Goal: Task Accomplishment & Management: Manage account settings

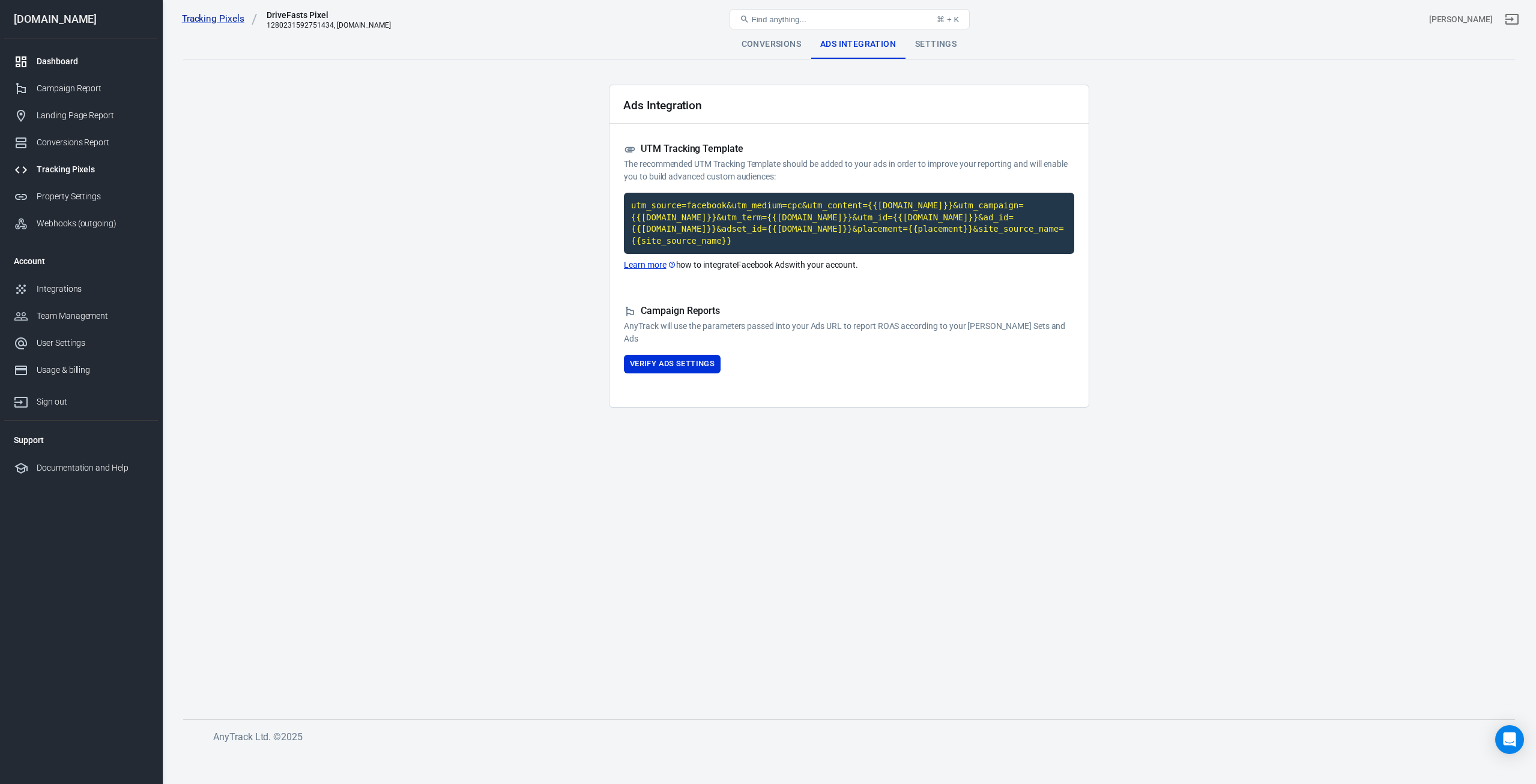
click at [63, 66] on div "Dashboard" at bounding box center [92, 61] width 112 height 12
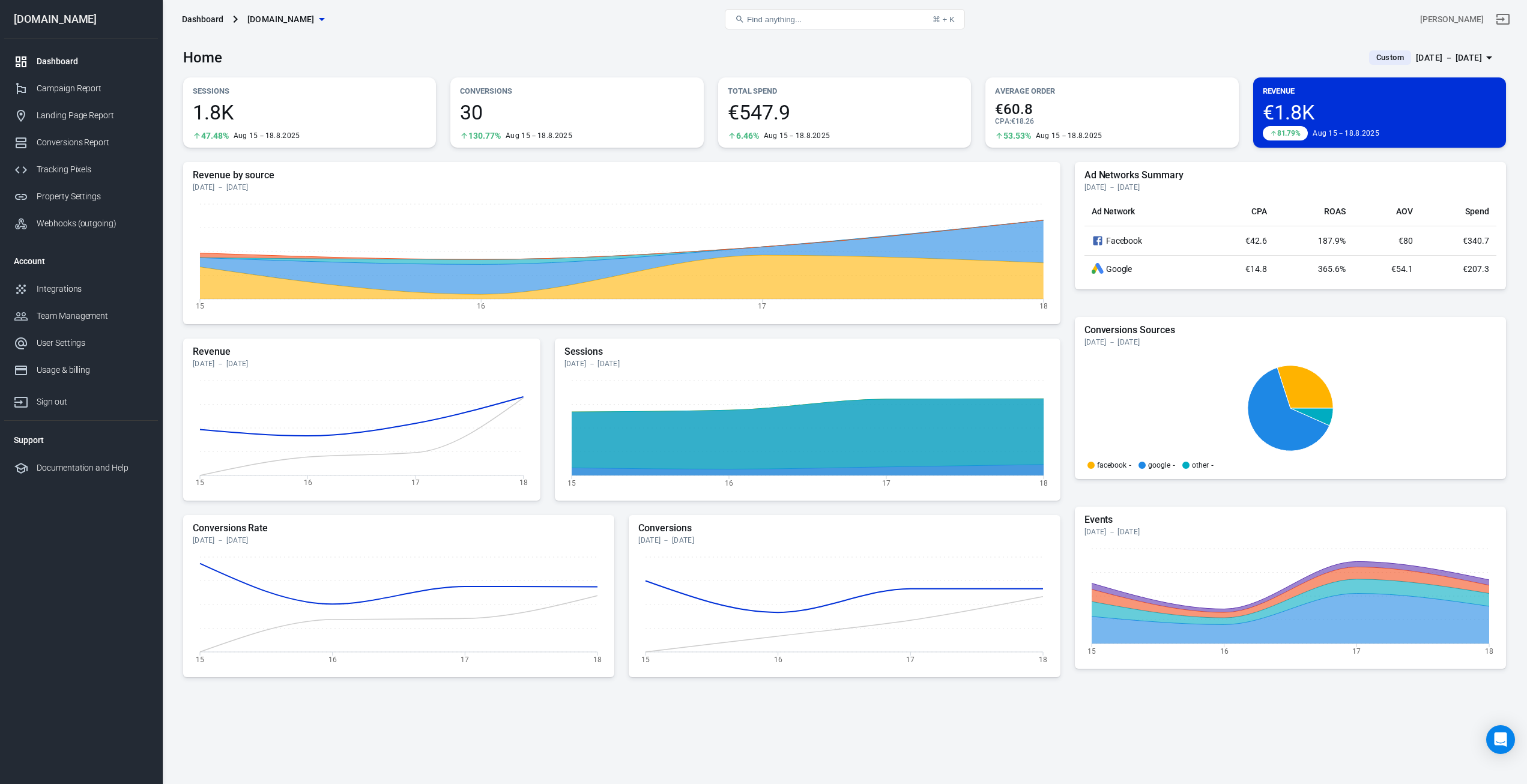
click at [664, 33] on div "Find anything... ⌘ + K" at bounding box center [845, 19] width 442 height 29
click at [69, 165] on div "Tracking Pixels" at bounding box center [92, 169] width 112 height 12
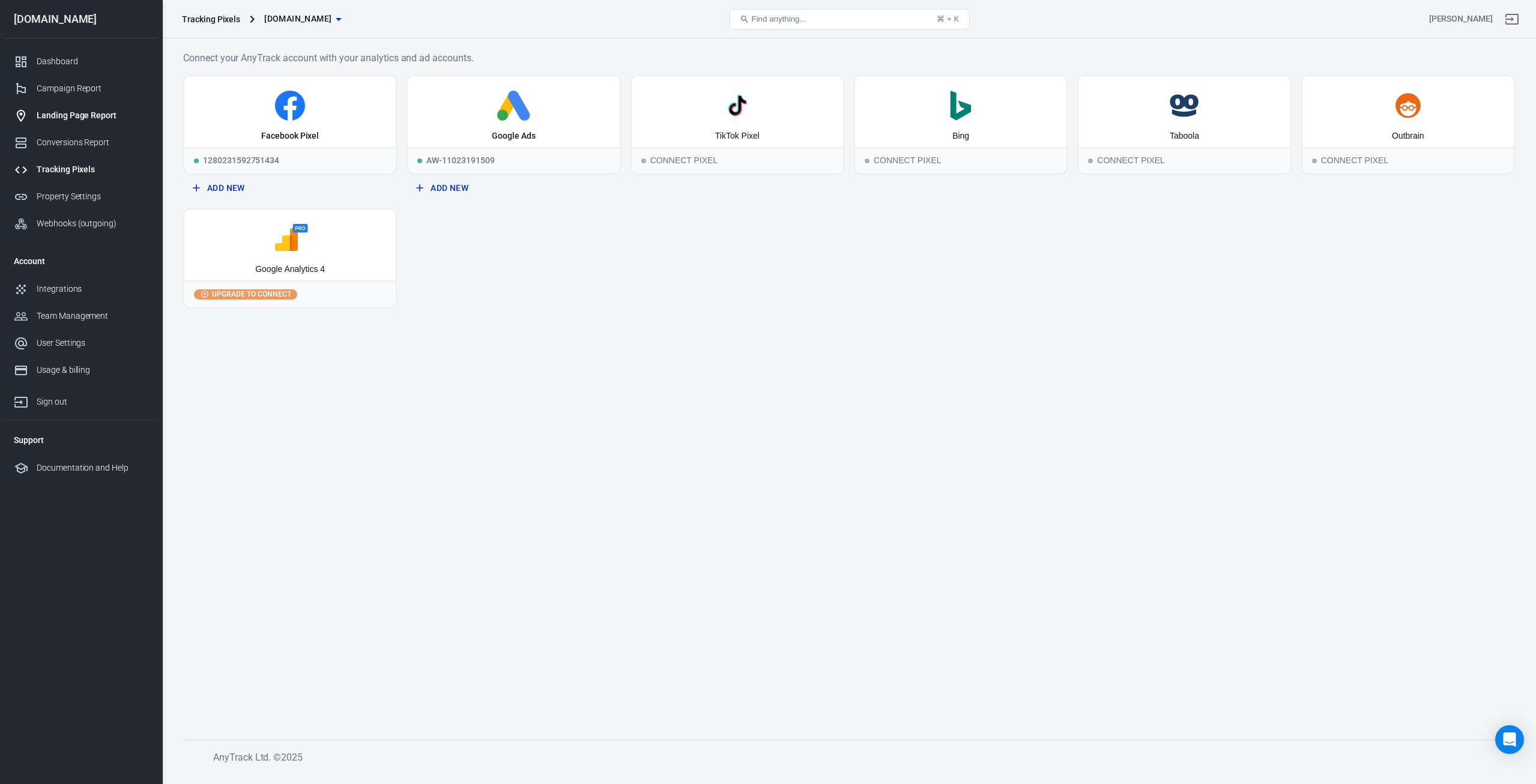
click at [71, 110] on div "Landing Page Report" at bounding box center [92, 115] width 112 height 12
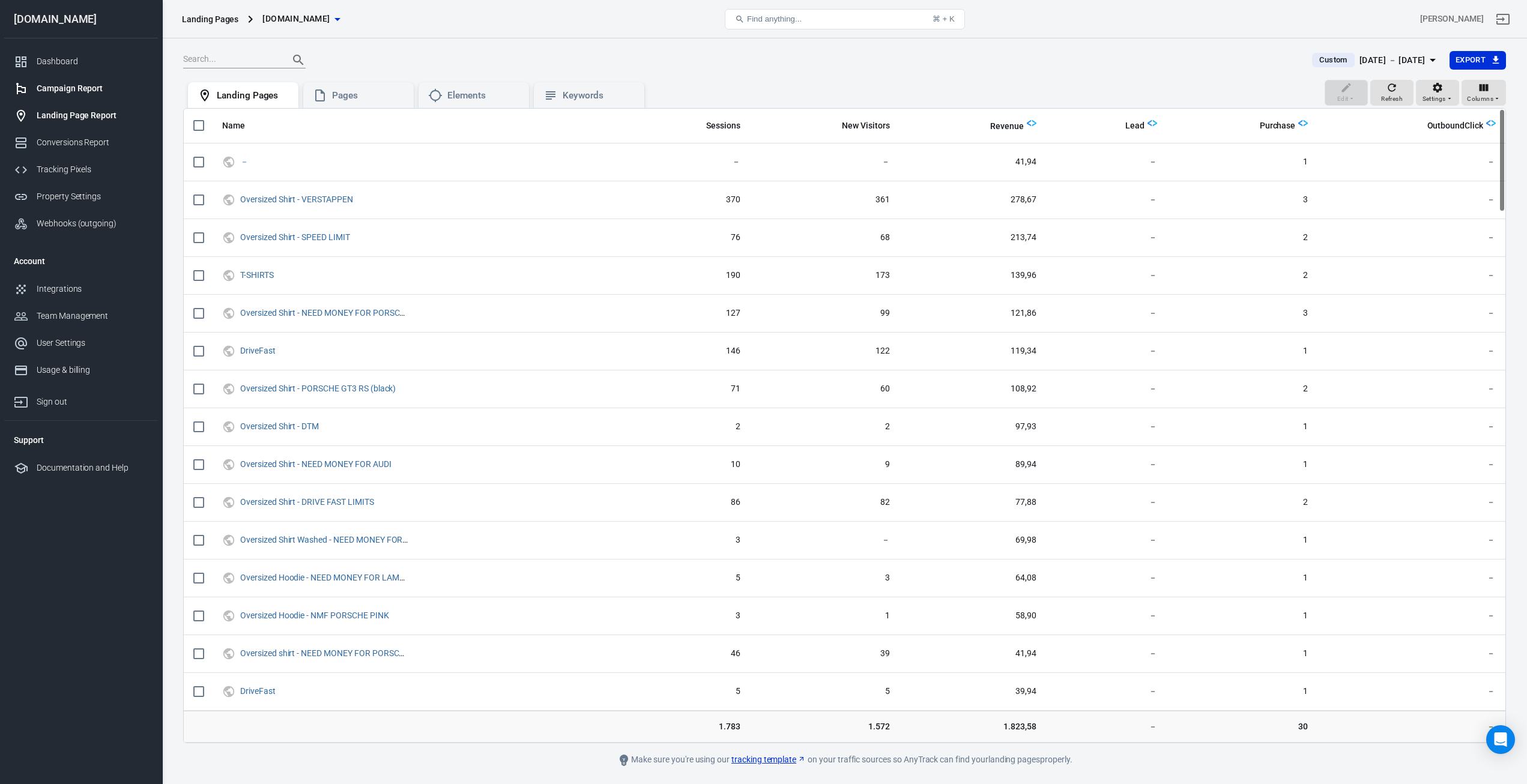
click at [69, 88] on div "Campaign Report" at bounding box center [92, 88] width 112 height 12
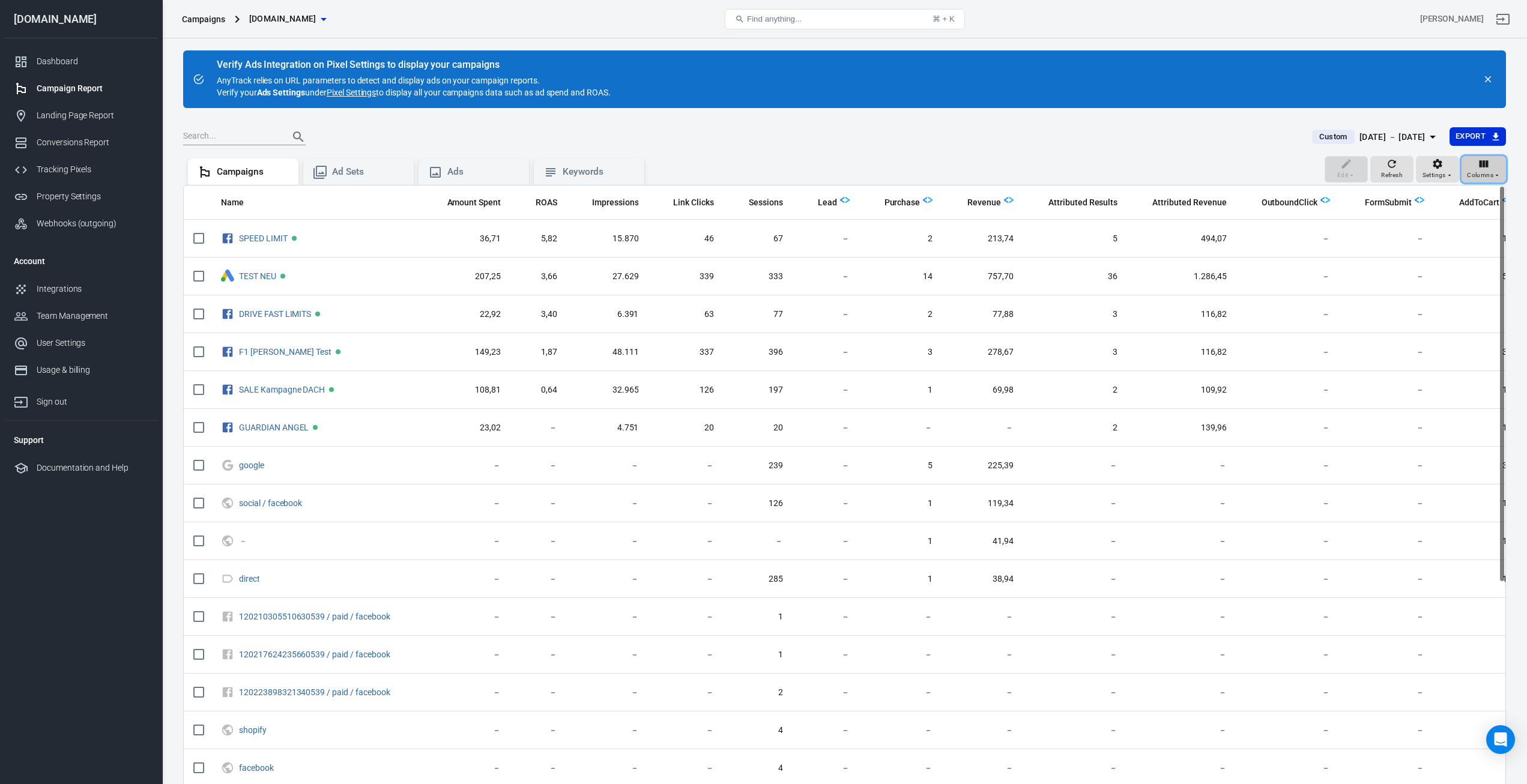
click at [1490, 171] on span "Columns" at bounding box center [1480, 176] width 26 height 11
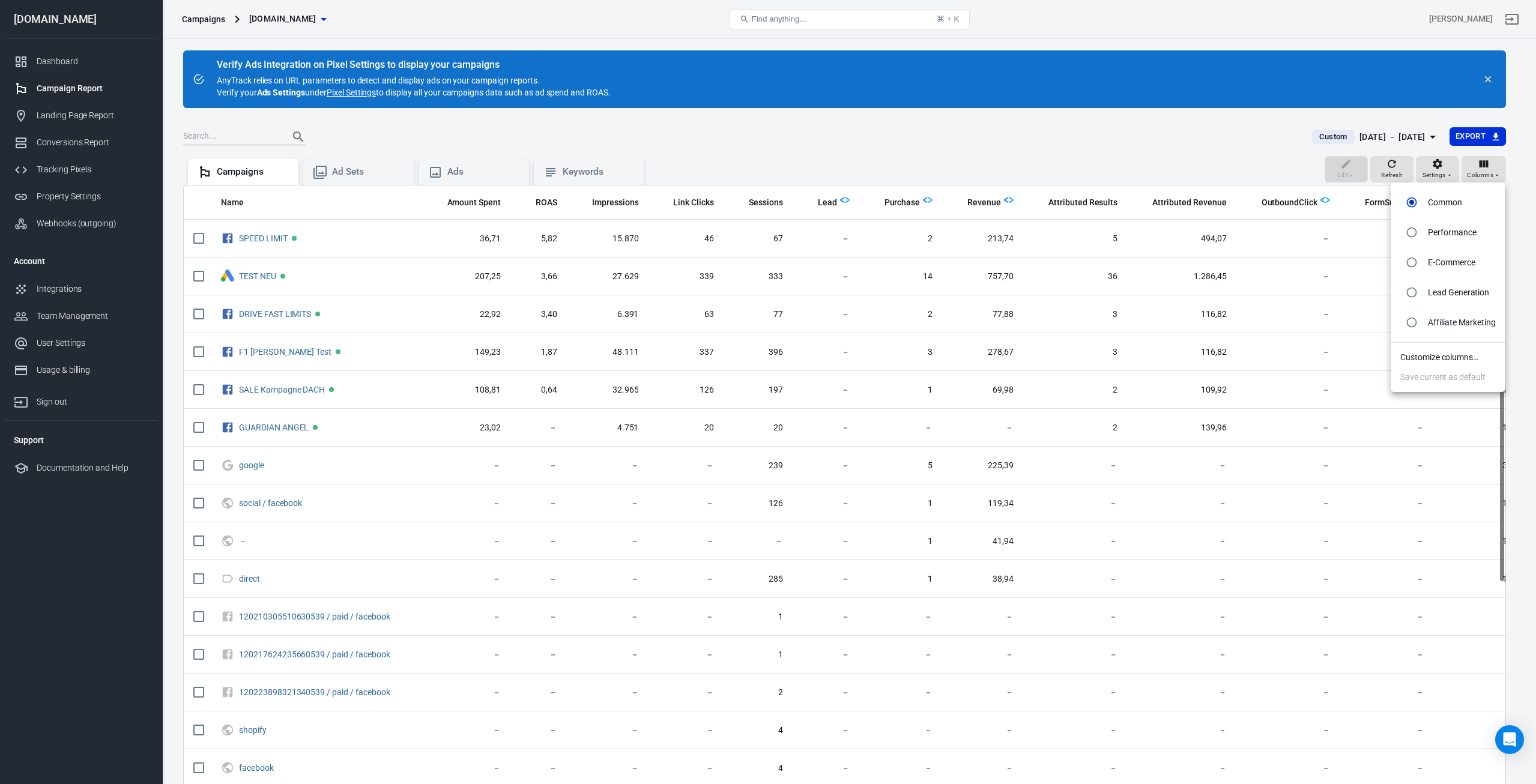
click at [1442, 264] on p "E-Commerce" at bounding box center [1452, 263] width 47 height 12
radio input "false"
radio input "true"
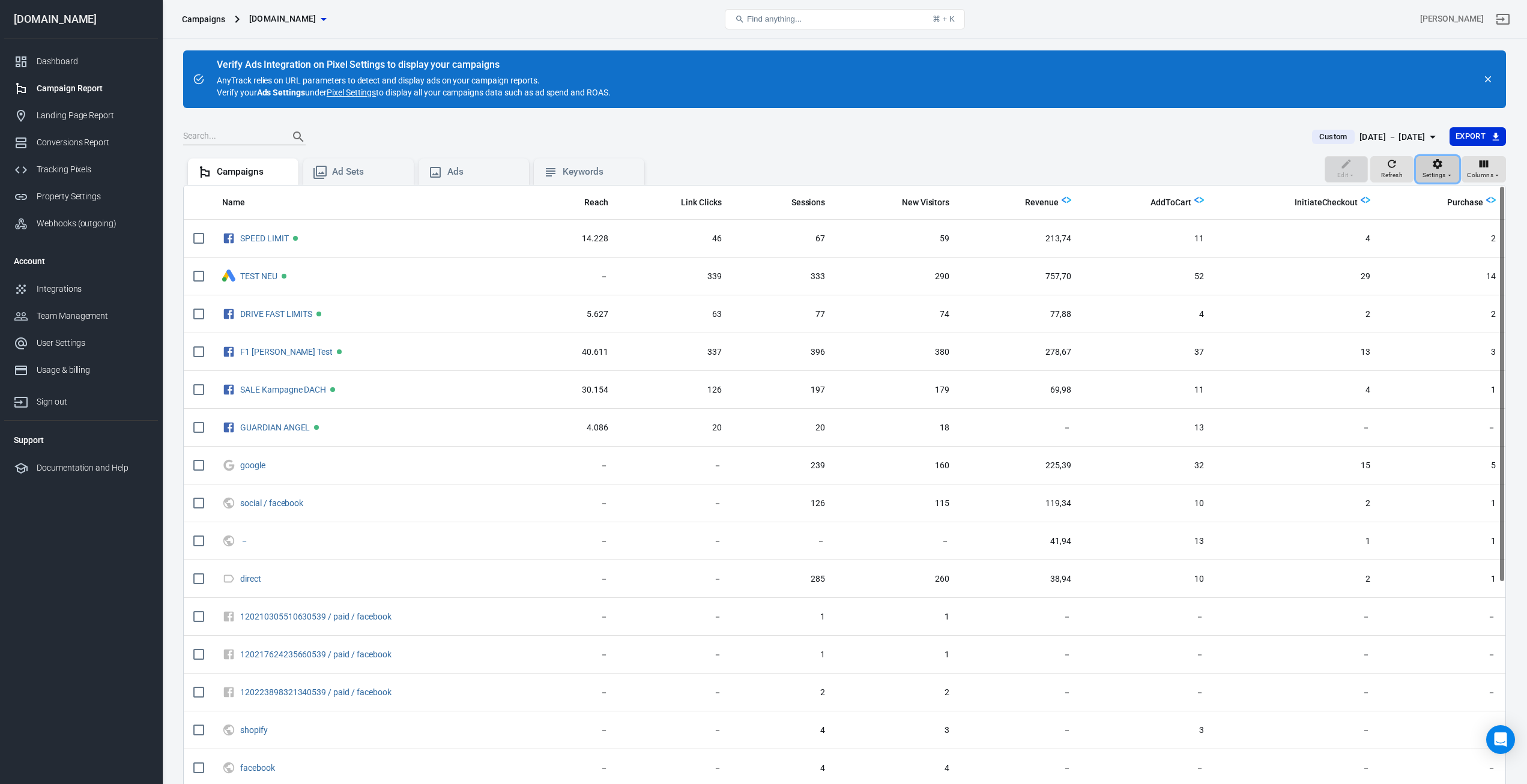
click at [1442, 170] on span "Settings" at bounding box center [1434, 176] width 23 height 11
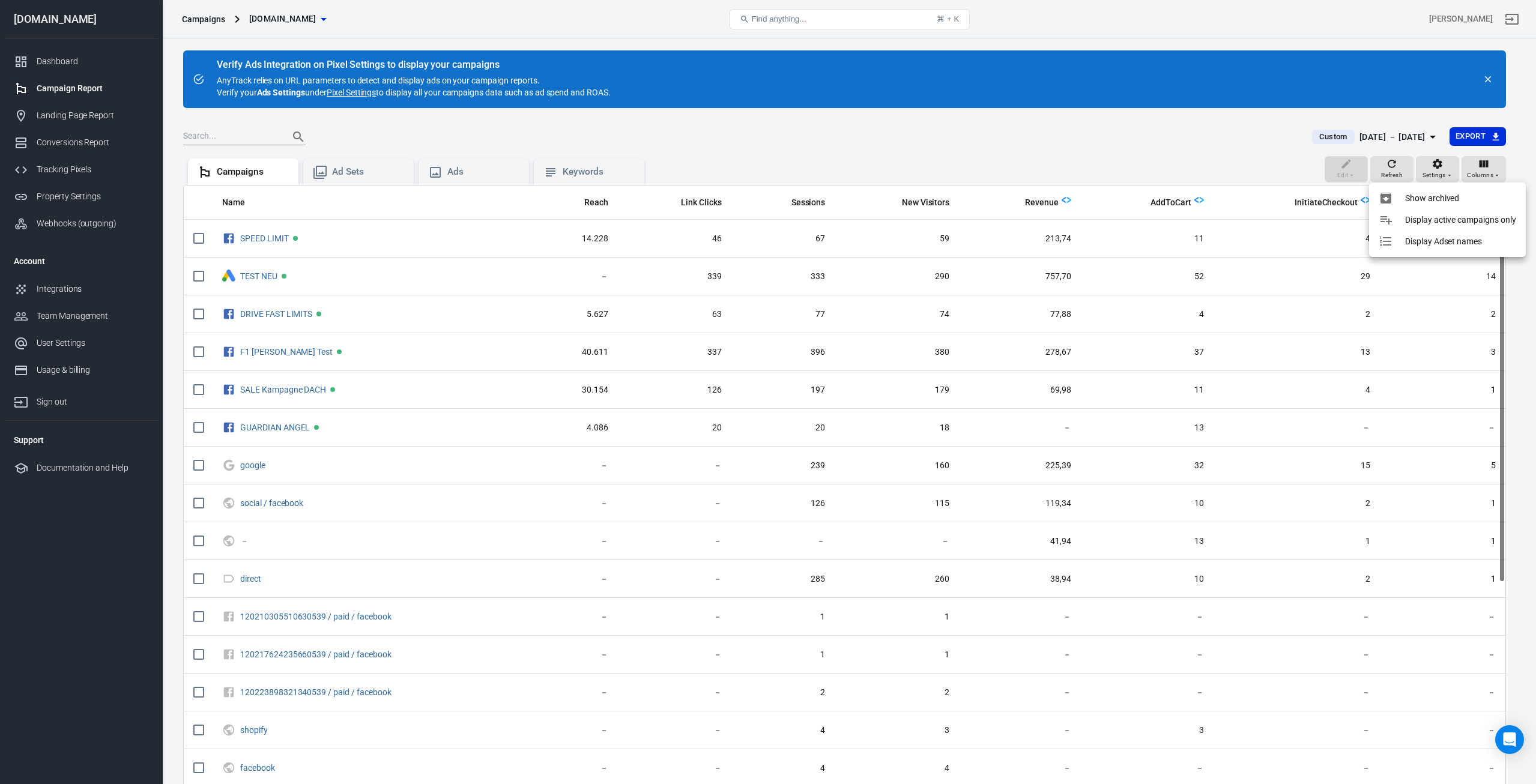
click at [1487, 161] on div at bounding box center [768, 392] width 1536 height 784
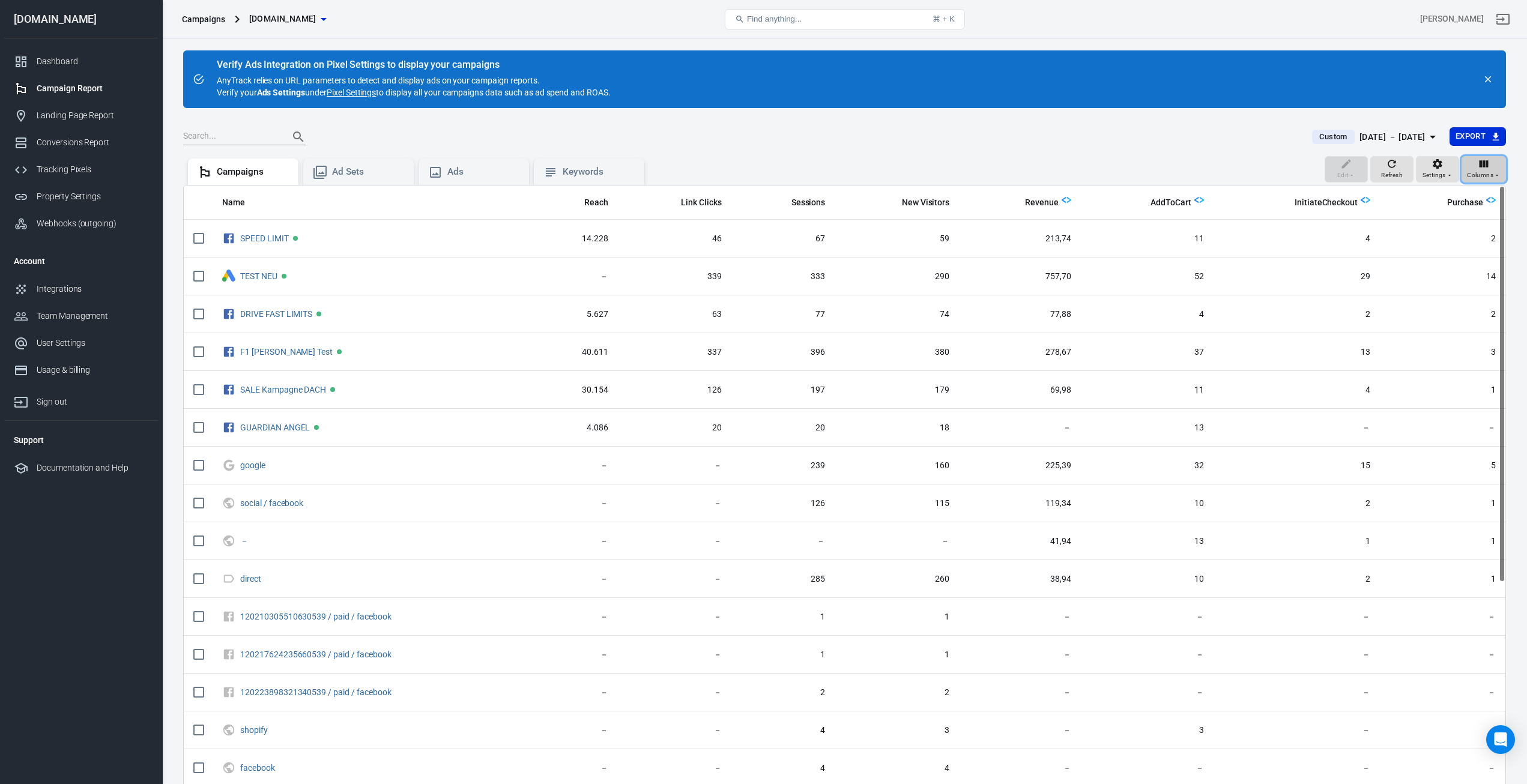
click at [1483, 169] on icon "button" at bounding box center [1483, 163] width 12 height 12
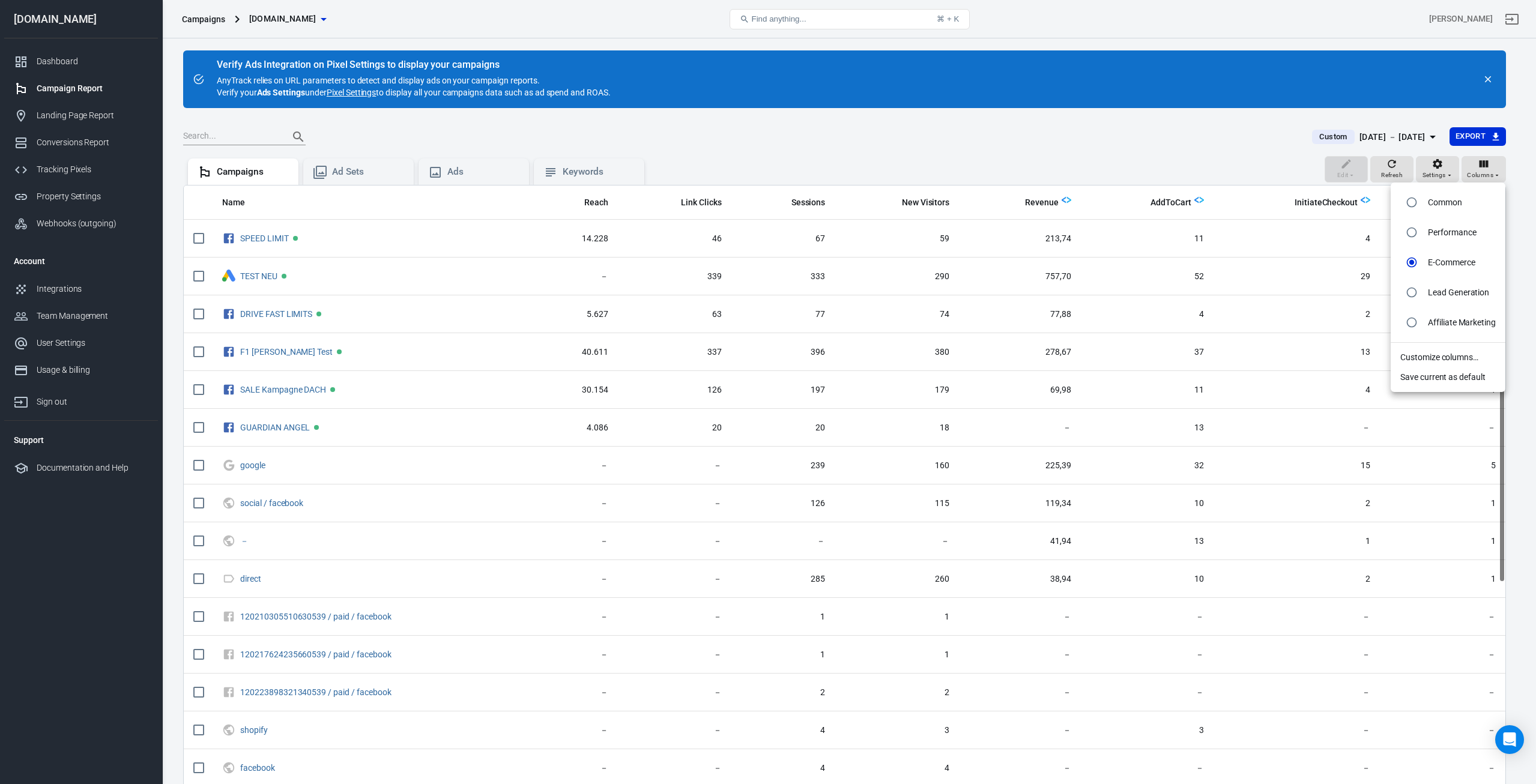
click at [1449, 353] on li "Customize columns…" at bounding box center [1447, 357] width 115 height 20
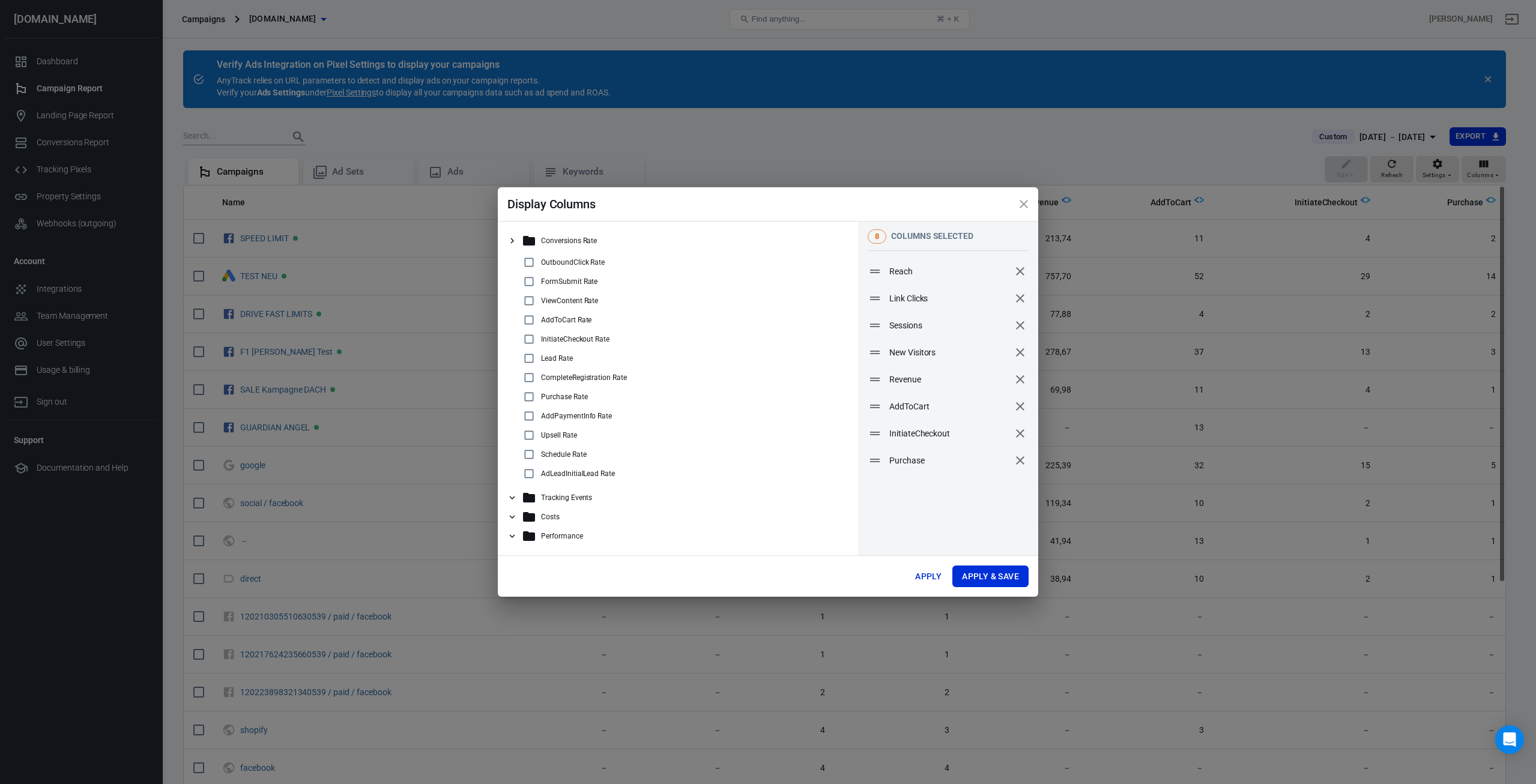
click at [511, 498] on icon at bounding box center [513, 497] width 5 height 3
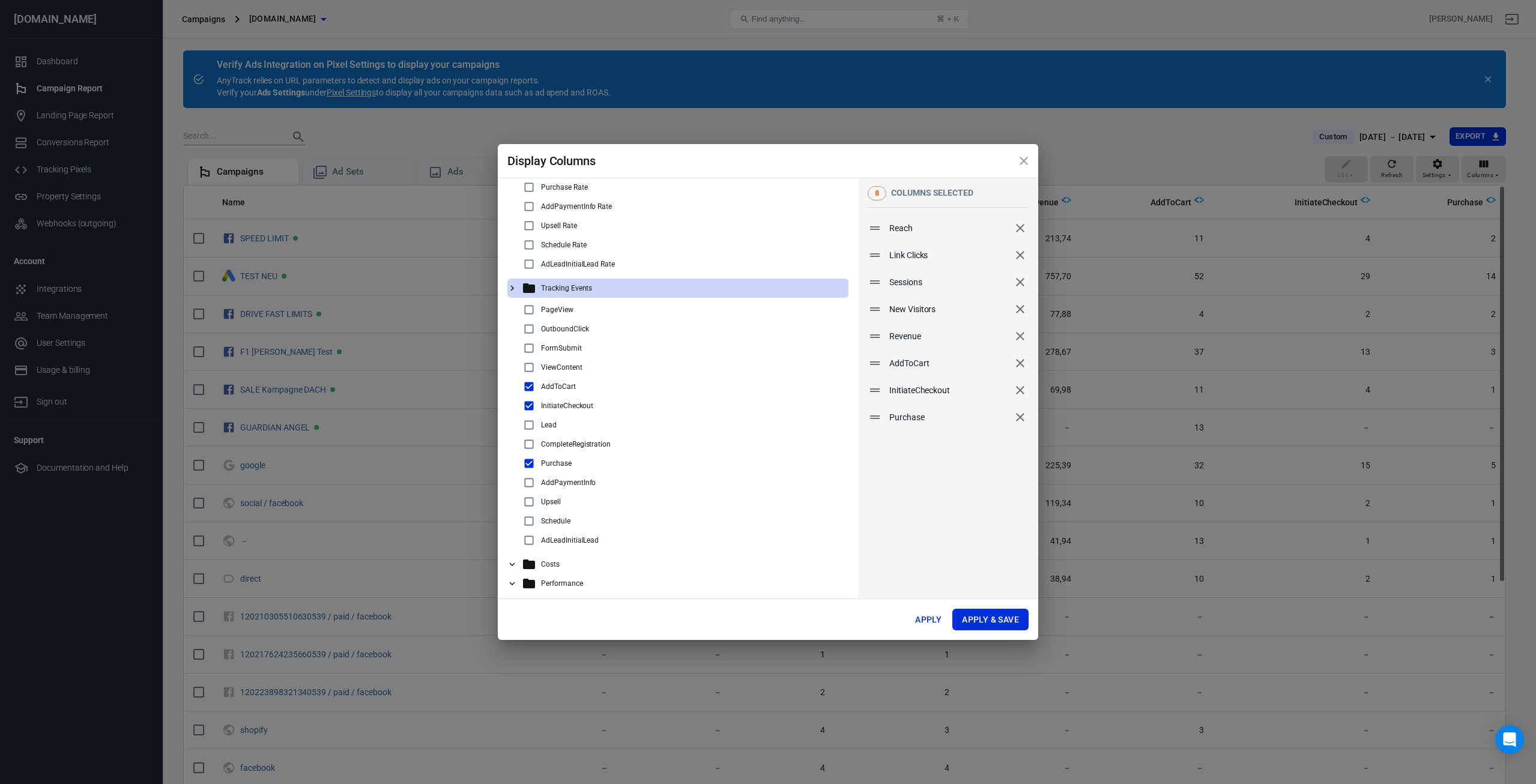
scroll to position [170, 0]
click at [515, 556] on icon at bounding box center [512, 560] width 11 height 11
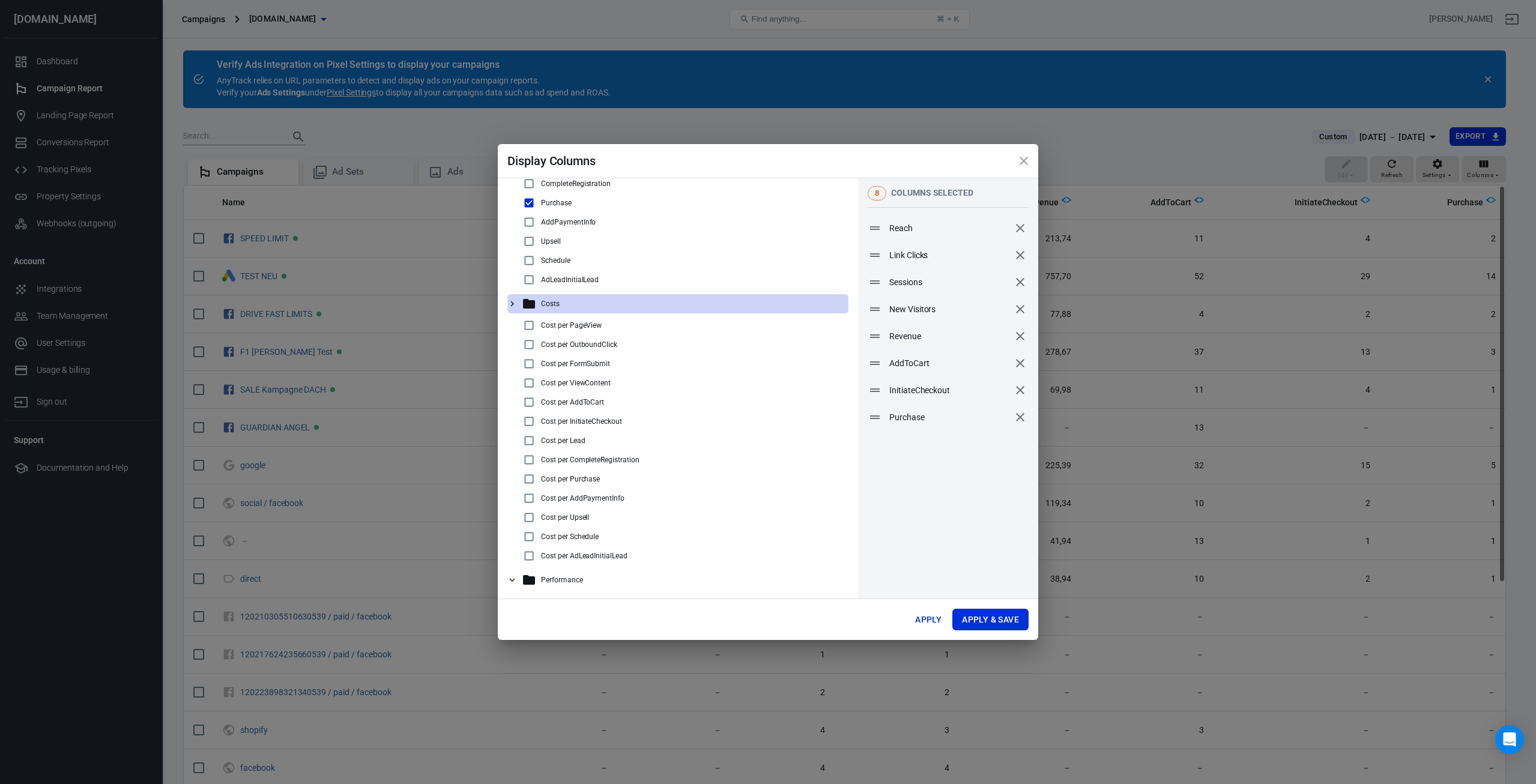
scroll to position [427, 0]
click at [530, 478] on input "checkbox" at bounding box center [528, 478] width 14 height 14
checkbox input "true"
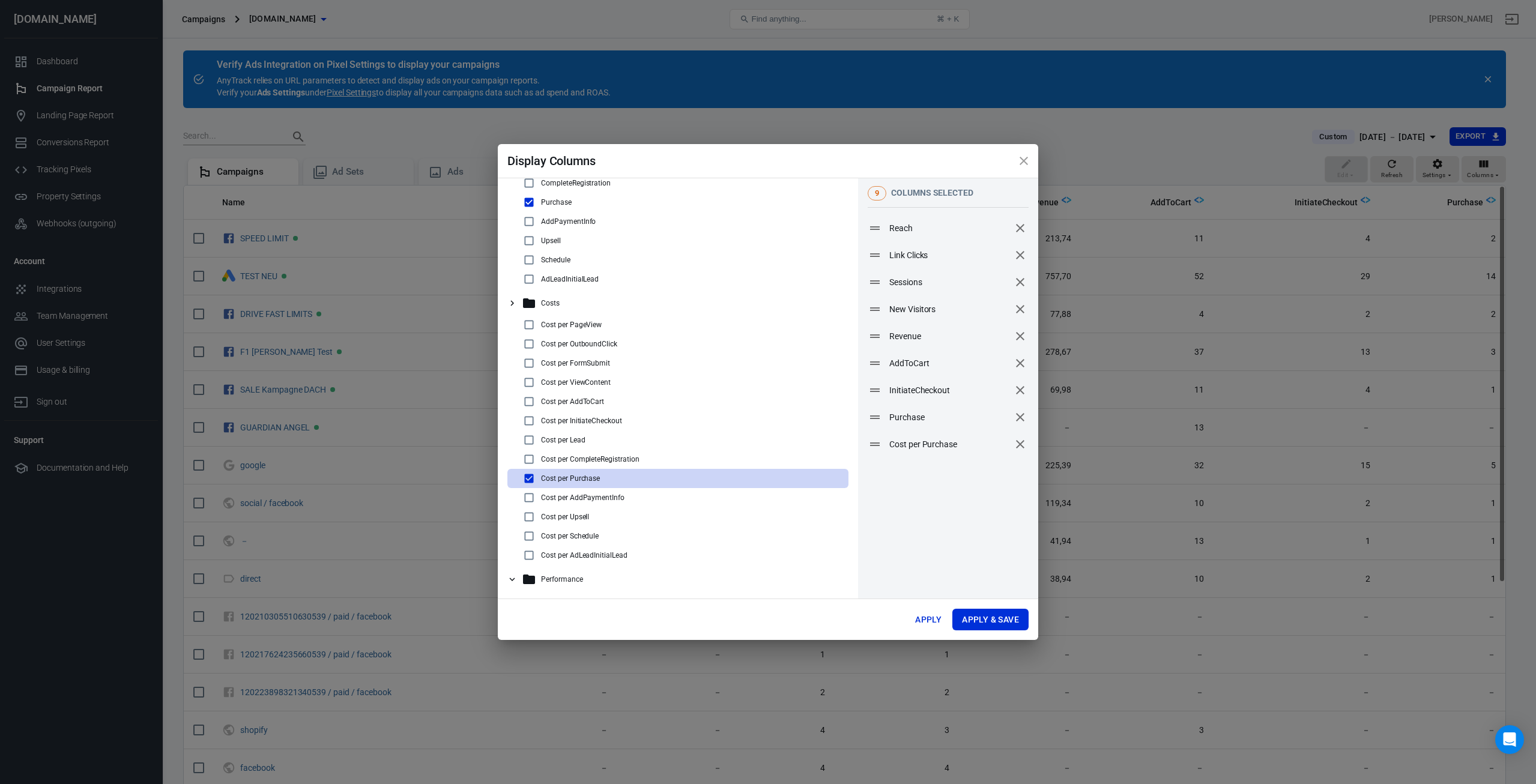
click at [526, 400] on input "checkbox" at bounding box center [528, 401] width 14 height 14
checkbox input "true"
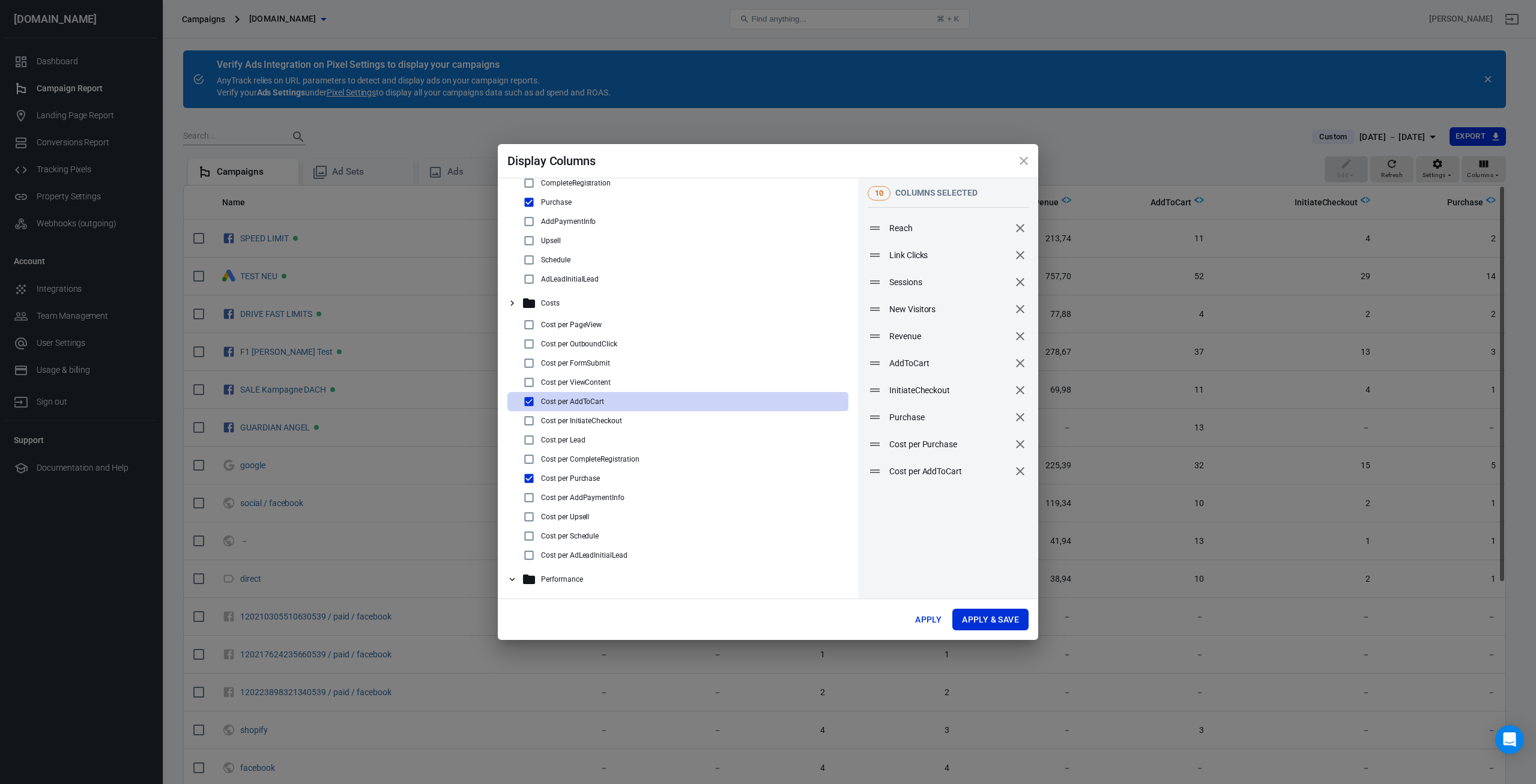
click at [523, 323] on input "checkbox" at bounding box center [528, 324] width 14 height 14
checkbox input "true"
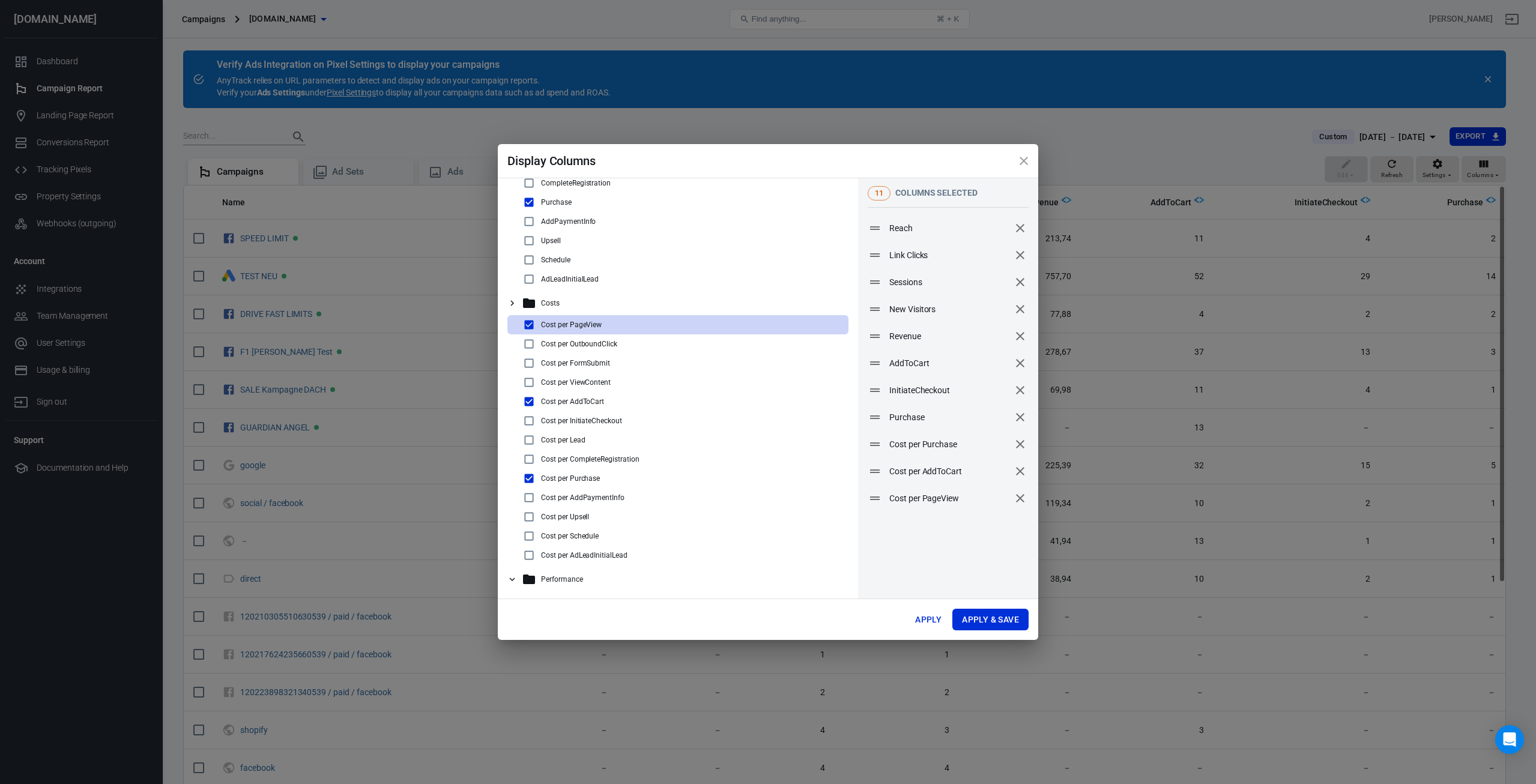
click at [513, 576] on icon at bounding box center [512, 579] width 11 height 11
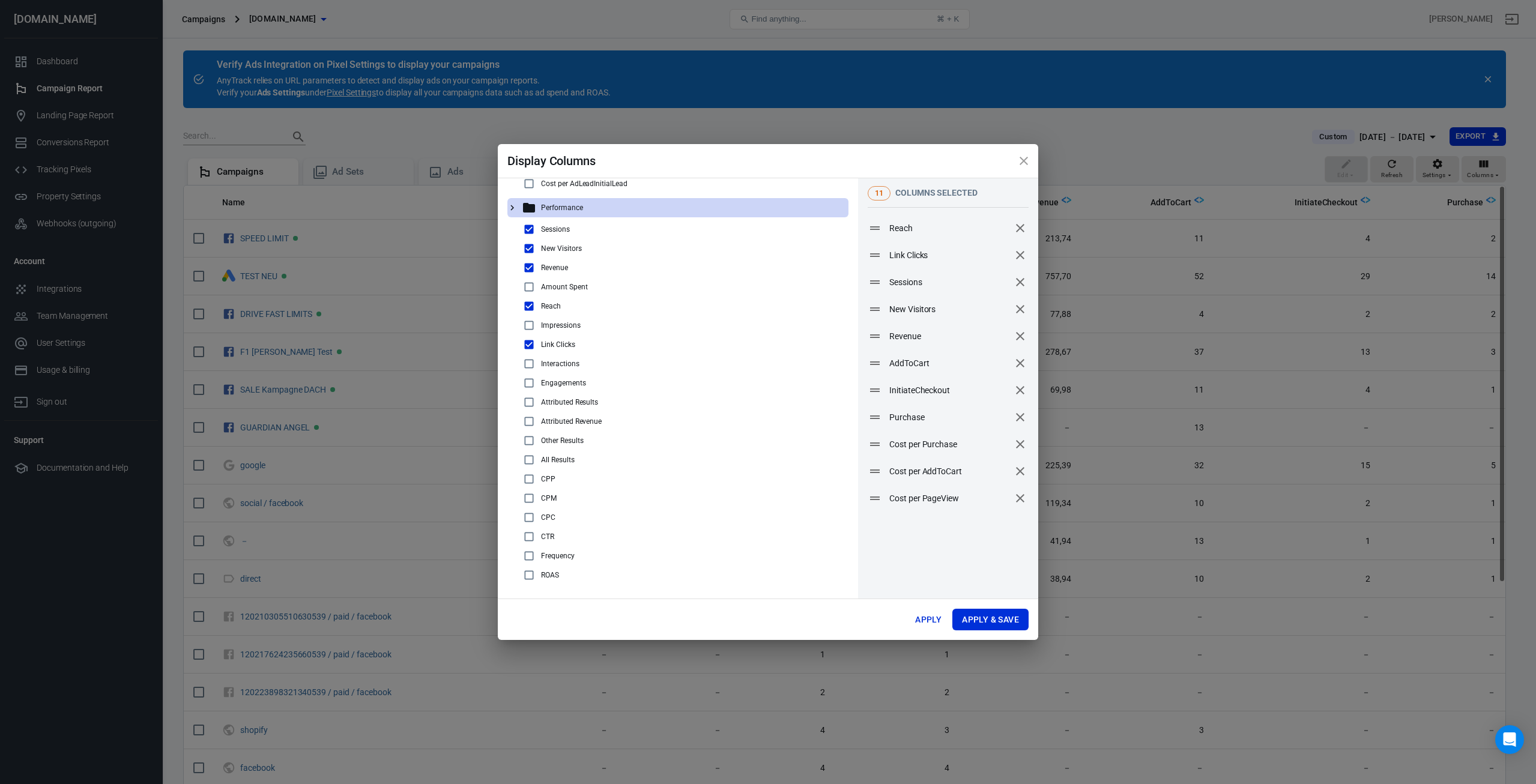
scroll to position [799, 0]
click at [526, 571] on input "checkbox" at bounding box center [528, 574] width 14 height 14
checkbox input "true"
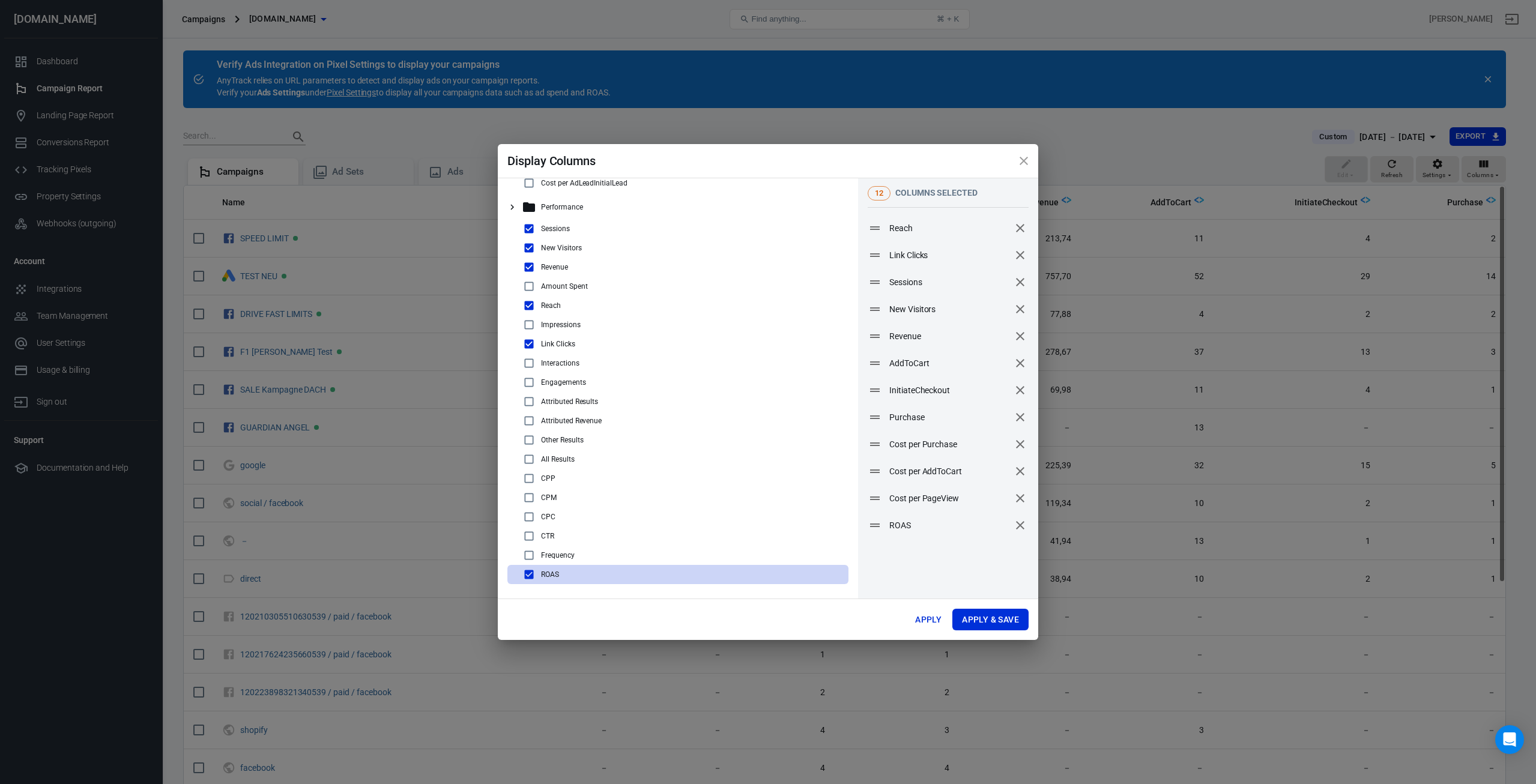
click at [531, 549] on input "checkbox" at bounding box center [528, 555] width 14 height 14
checkbox input "true"
click at [530, 535] on input "checkbox" at bounding box center [528, 536] width 14 height 14
checkbox input "true"
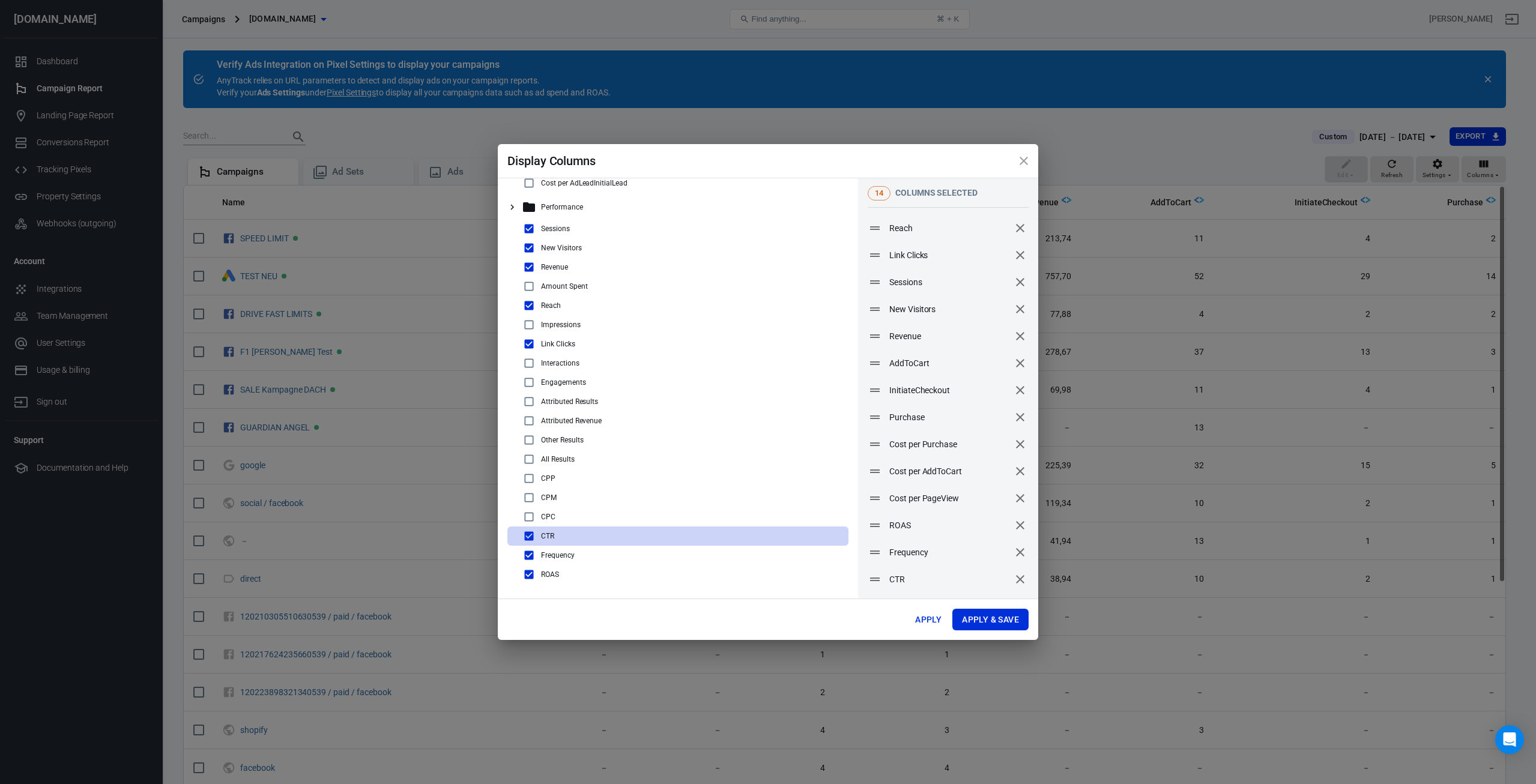
click at [530, 516] on input "checkbox" at bounding box center [528, 516] width 14 height 14
checkbox input "true"
click at [528, 496] on input "checkbox" at bounding box center [528, 497] width 14 height 14
checkbox input "true"
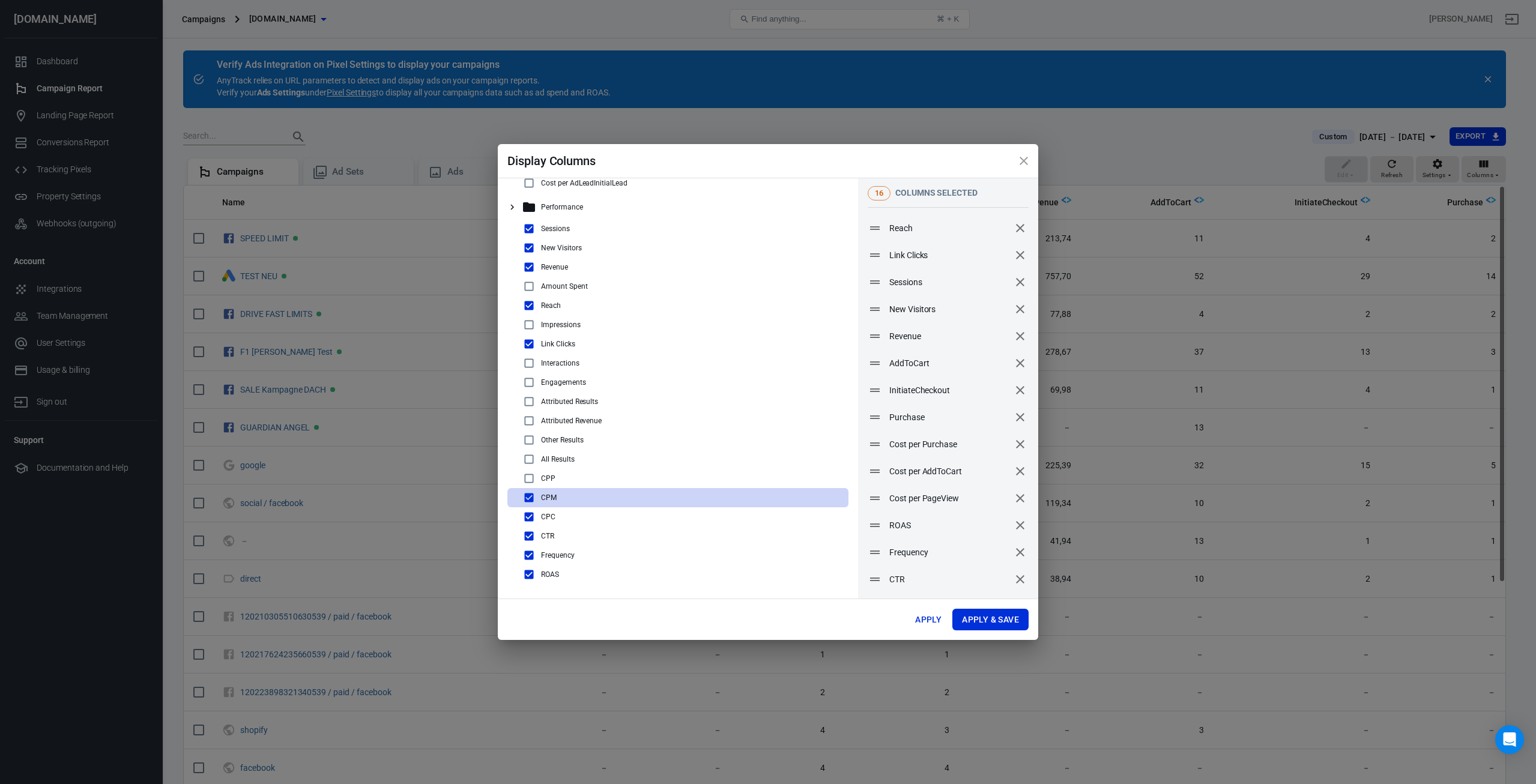
click at [528, 477] on input "checkbox" at bounding box center [528, 478] width 14 height 14
checkbox input "true"
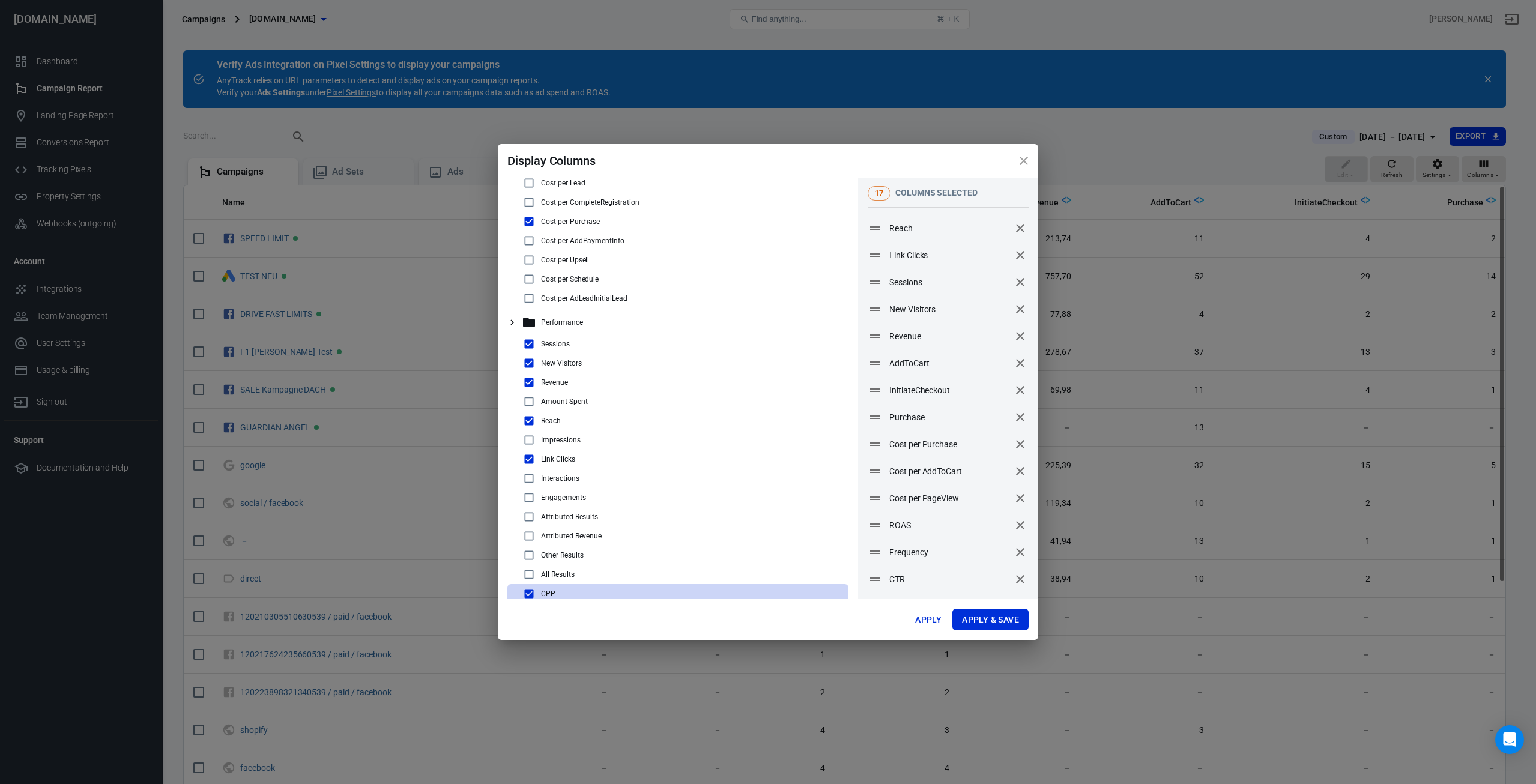
scroll to position [679, 0]
click at [526, 367] on input "checkbox" at bounding box center [528, 368] width 14 height 14
checkbox input "false"
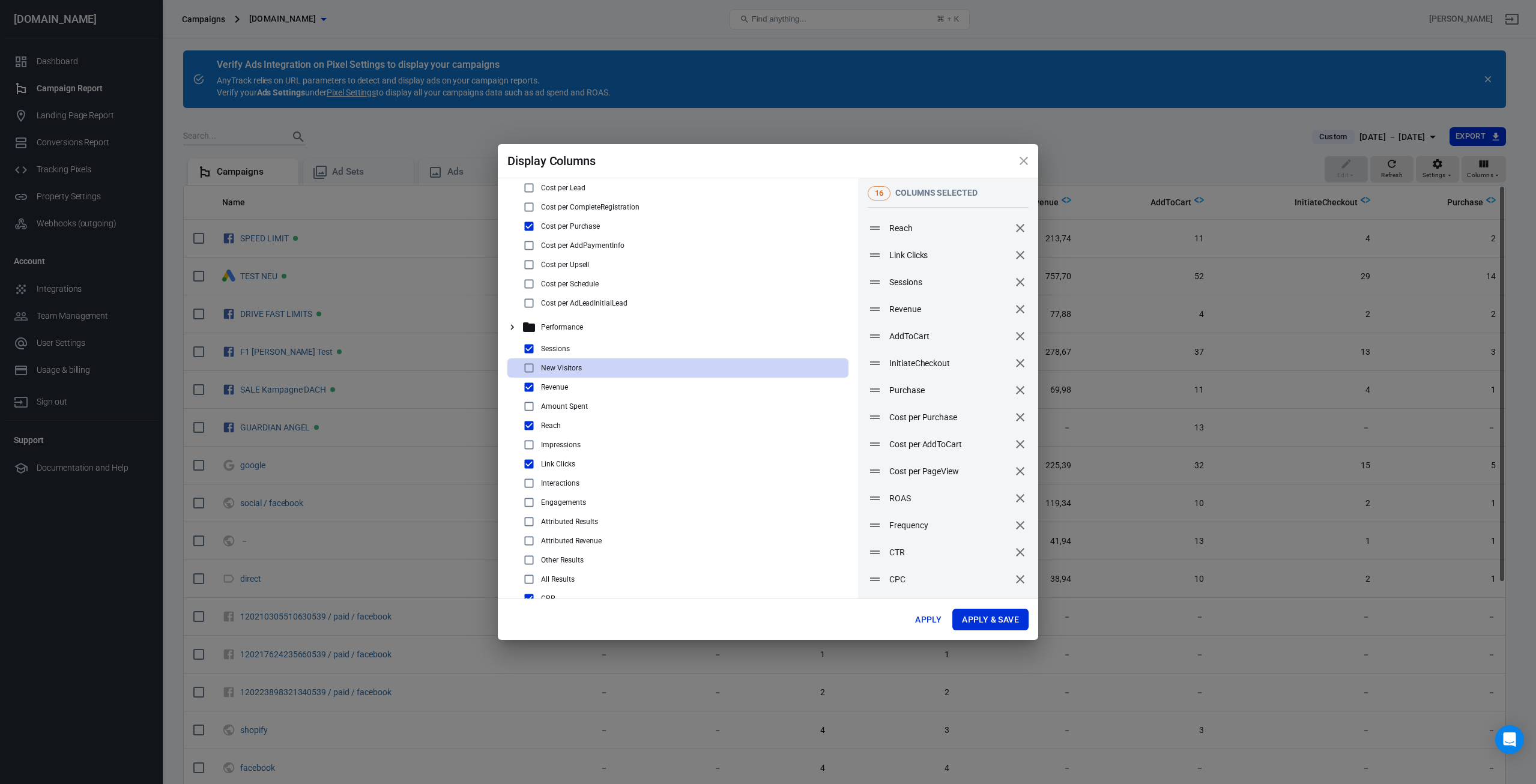
click at [530, 345] on input "checkbox" at bounding box center [528, 348] width 14 height 14
checkbox input "false"
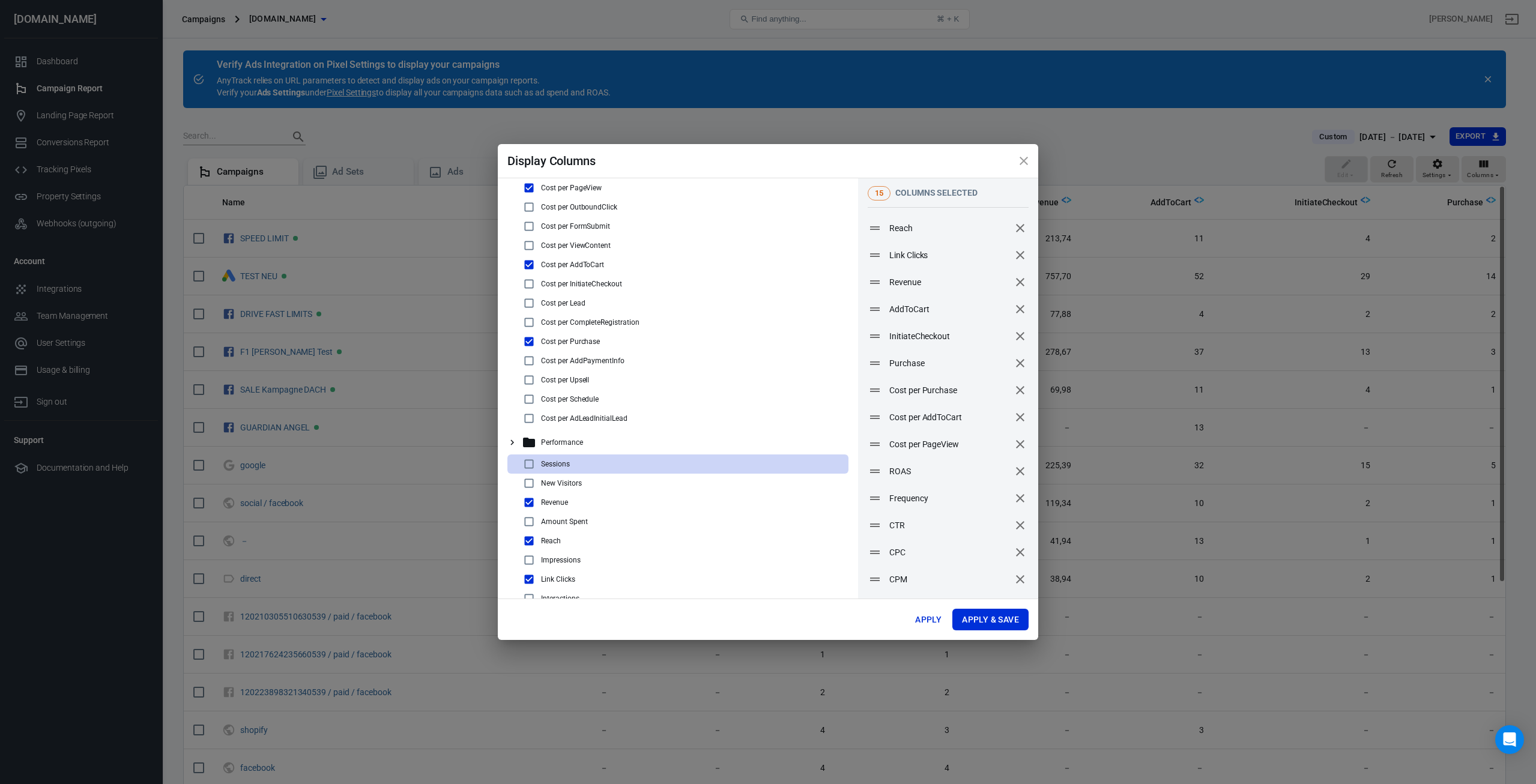
scroll to position [559, 0]
drag, startPoint x: 876, startPoint y: 553, endPoint x: 869, endPoint y: 223, distance: 330.1
click at [869, 223] on icon at bounding box center [867, 225] width 14 height 14
drag, startPoint x: 876, startPoint y: 580, endPoint x: 878, endPoint y: 242, distance: 338.0
click at [866, 224] on icon at bounding box center [863, 223] width 14 height 14
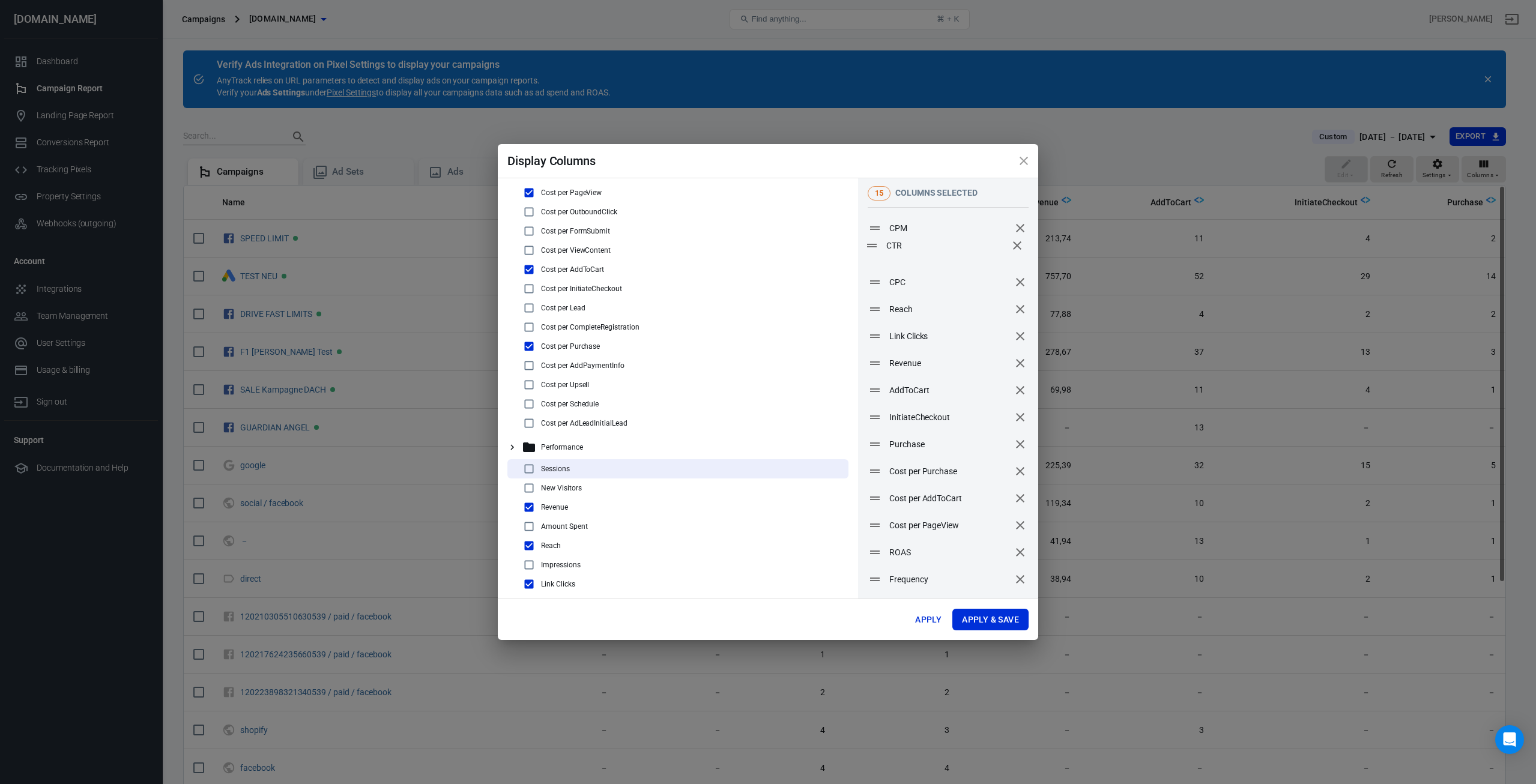
drag, startPoint x: 877, startPoint y: 583, endPoint x: 874, endPoint y: 250, distance: 333.0
click at [874, 250] on icon at bounding box center [872, 245] width 14 height 14
drag, startPoint x: 876, startPoint y: 586, endPoint x: 892, endPoint y: 289, distance: 297.4
click at [892, 289] on icon at bounding box center [892, 282] width 14 height 14
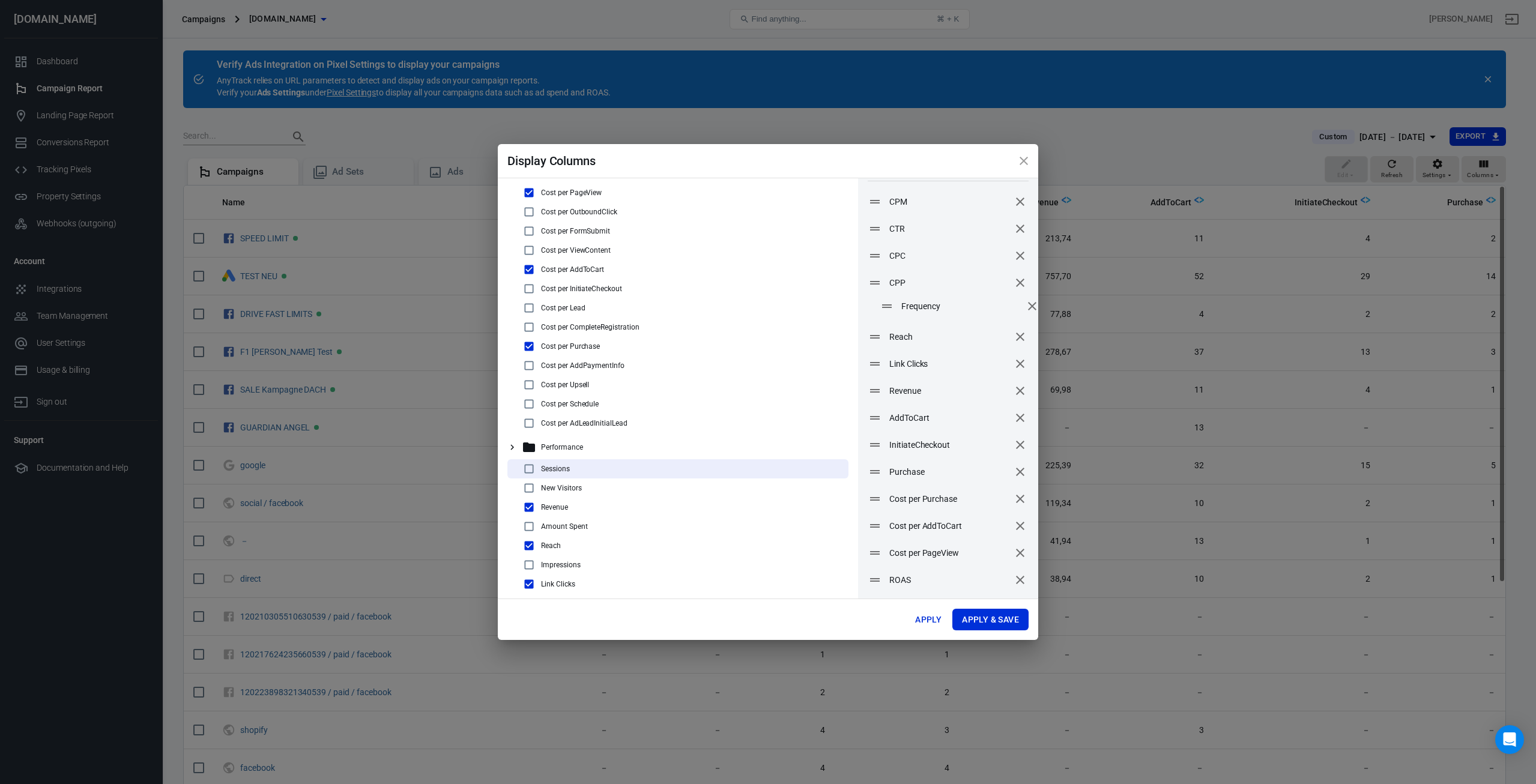
drag, startPoint x: 877, startPoint y: 584, endPoint x: 887, endPoint y: 313, distance: 271.2
click at [887, 313] on icon at bounding box center [887, 306] width 14 height 14
drag, startPoint x: 873, startPoint y: 577, endPoint x: 868, endPoint y: 335, distance: 242.1
click at [868, 335] on icon at bounding box center [869, 338] width 14 height 14
drag, startPoint x: 879, startPoint y: 335, endPoint x: 876, endPoint y: 309, distance: 26.2
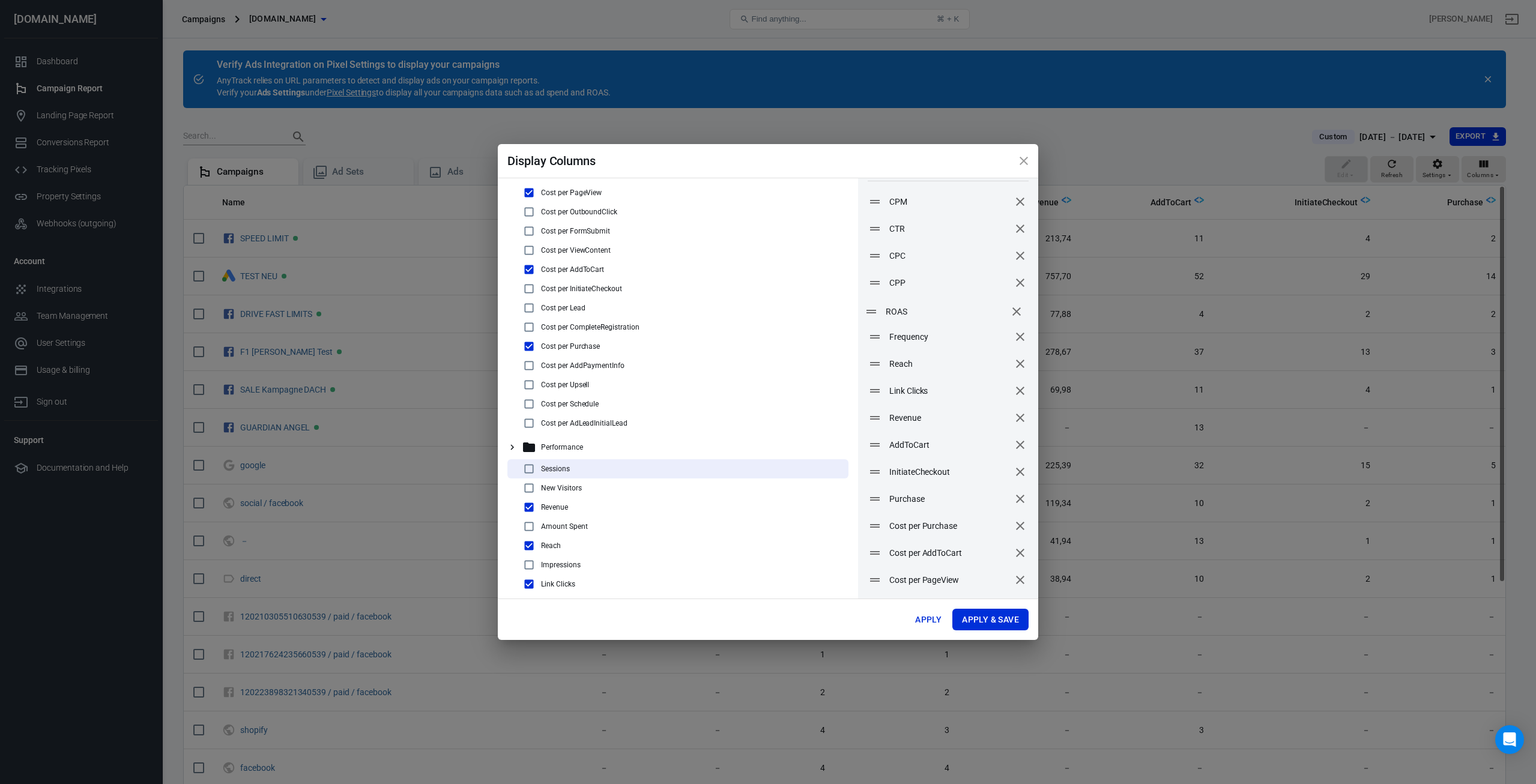
click at [876, 309] on icon at bounding box center [871, 311] width 14 height 14
drag, startPoint x: 874, startPoint y: 554, endPoint x: 876, endPoint y: 309, distance: 245.0
click at [876, 309] on icon at bounding box center [876, 307] width 10 height 3
drag, startPoint x: 874, startPoint y: 554, endPoint x: 882, endPoint y: 340, distance: 214.1
click at [882, 340] on icon at bounding box center [883, 338] width 10 height 3
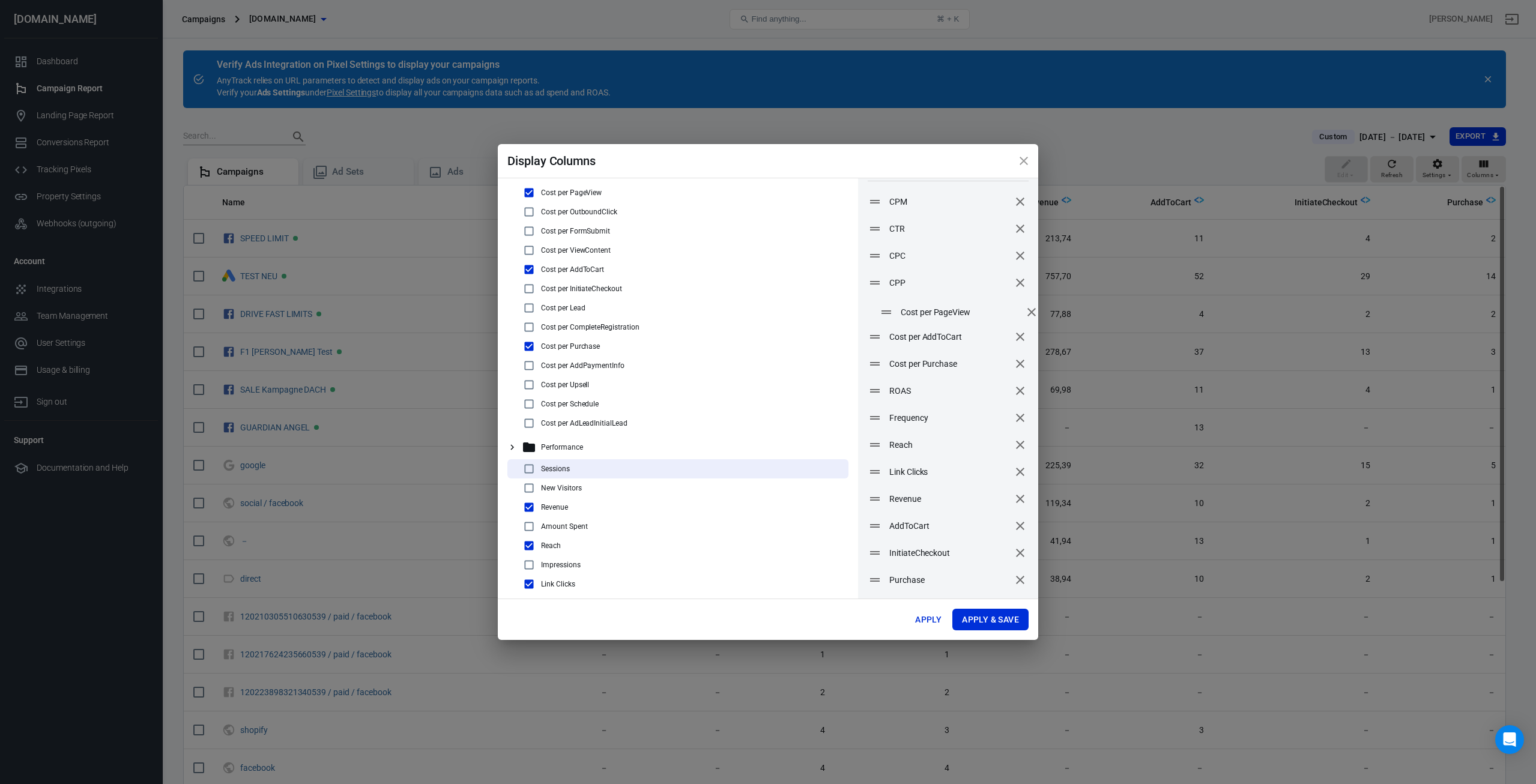
drag, startPoint x: 872, startPoint y: 582, endPoint x: 883, endPoint y: 314, distance: 268.2
click at [883, 314] on icon at bounding box center [886, 311] width 14 height 14
click at [531, 289] on input "checkbox" at bounding box center [528, 288] width 14 height 14
checkbox input "true"
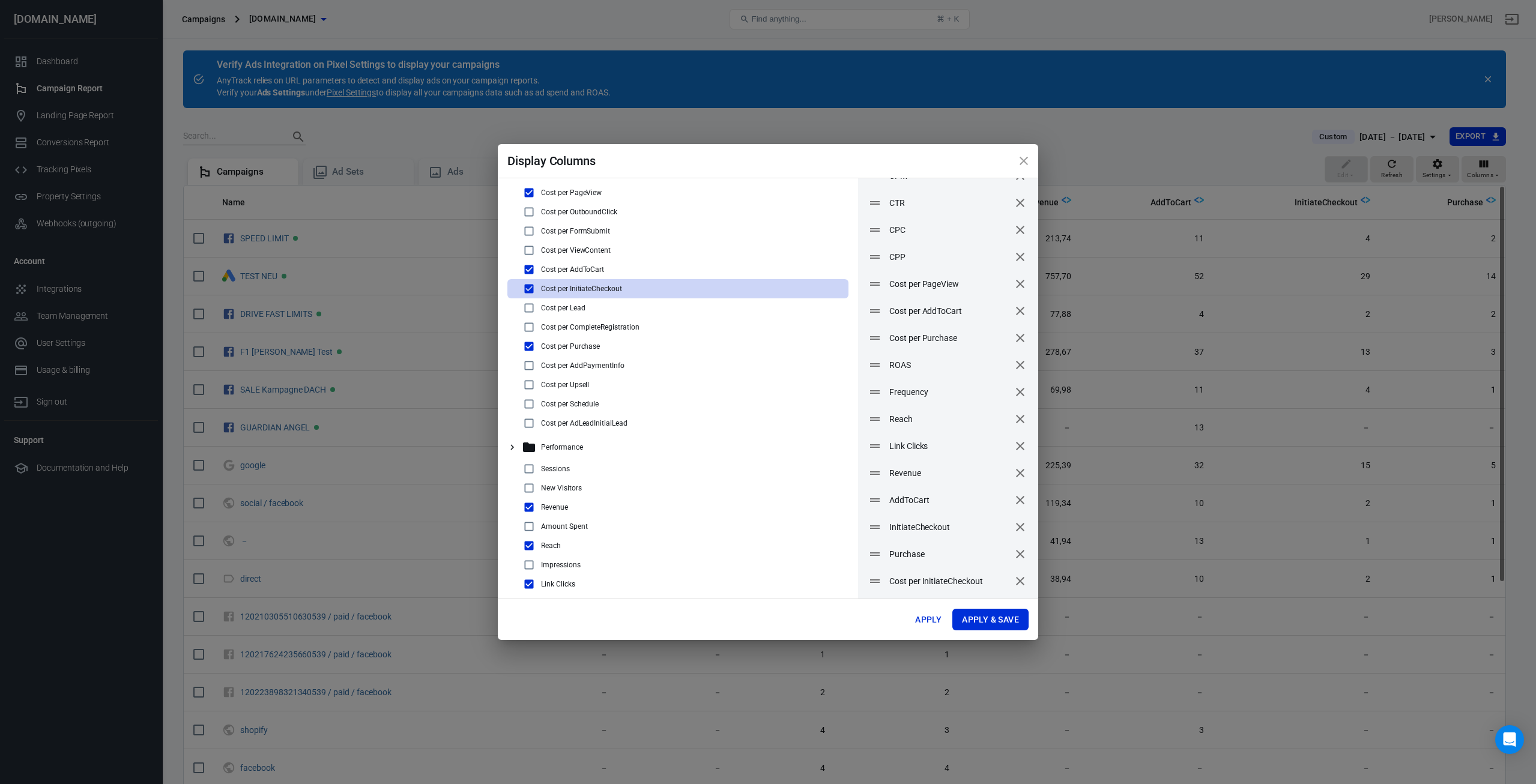
scroll to position [54, 0]
drag, startPoint x: 876, startPoint y: 582, endPoint x: 876, endPoint y: 313, distance: 269.0
click at [876, 313] on icon at bounding box center [874, 310] width 14 height 14
drag, startPoint x: 872, startPoint y: 311, endPoint x: 875, endPoint y: 333, distance: 22.2
click at [1016, 283] on icon "remove" at bounding box center [1020, 283] width 8 height 8
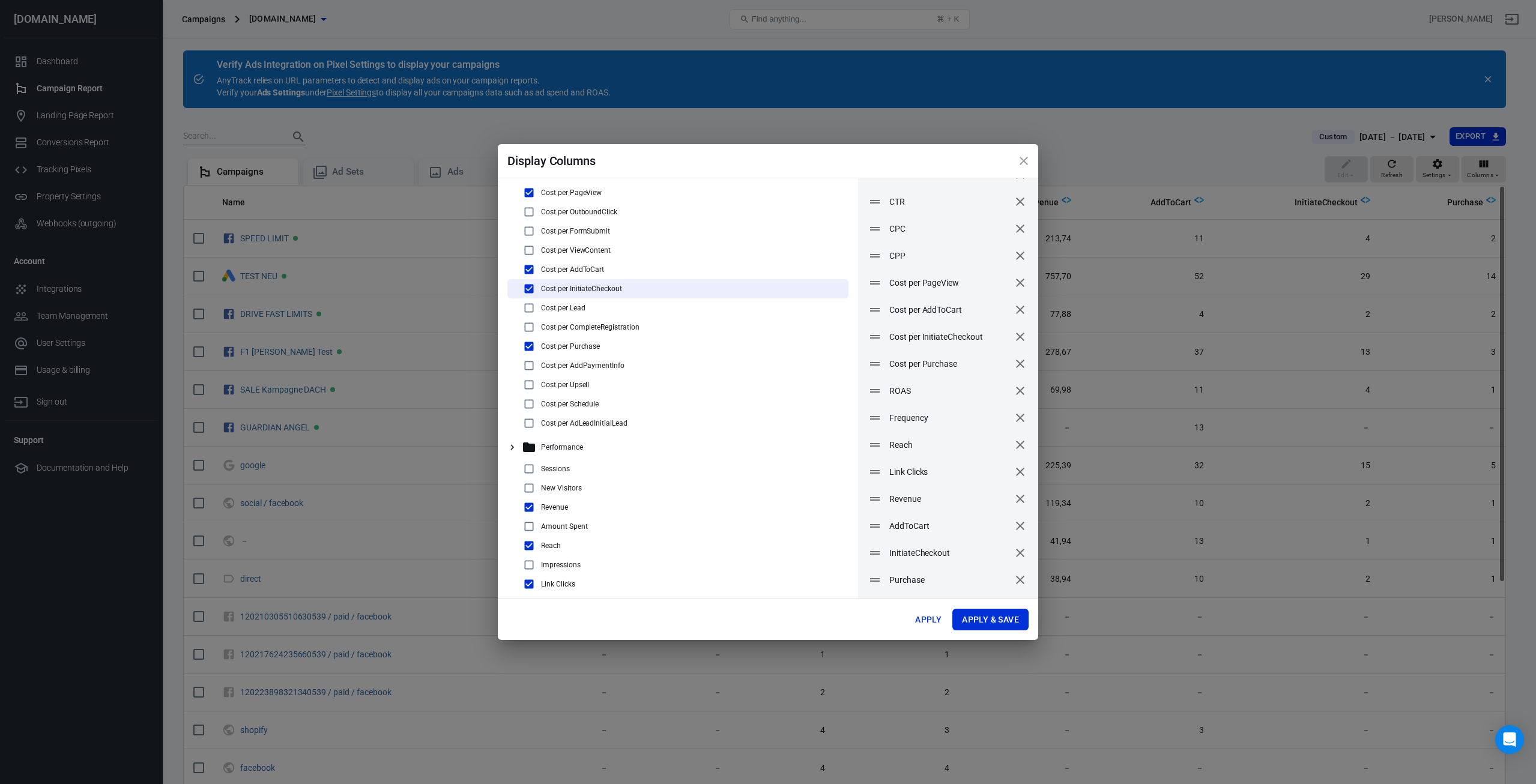
checkbox input "false"
drag, startPoint x: 872, startPoint y: 527, endPoint x: 870, endPoint y: 447, distance: 80.0
click at [870, 447] on icon at bounding box center [872, 444] width 10 height 3
drag, startPoint x: 876, startPoint y: 569, endPoint x: 878, endPoint y: 468, distance: 101.0
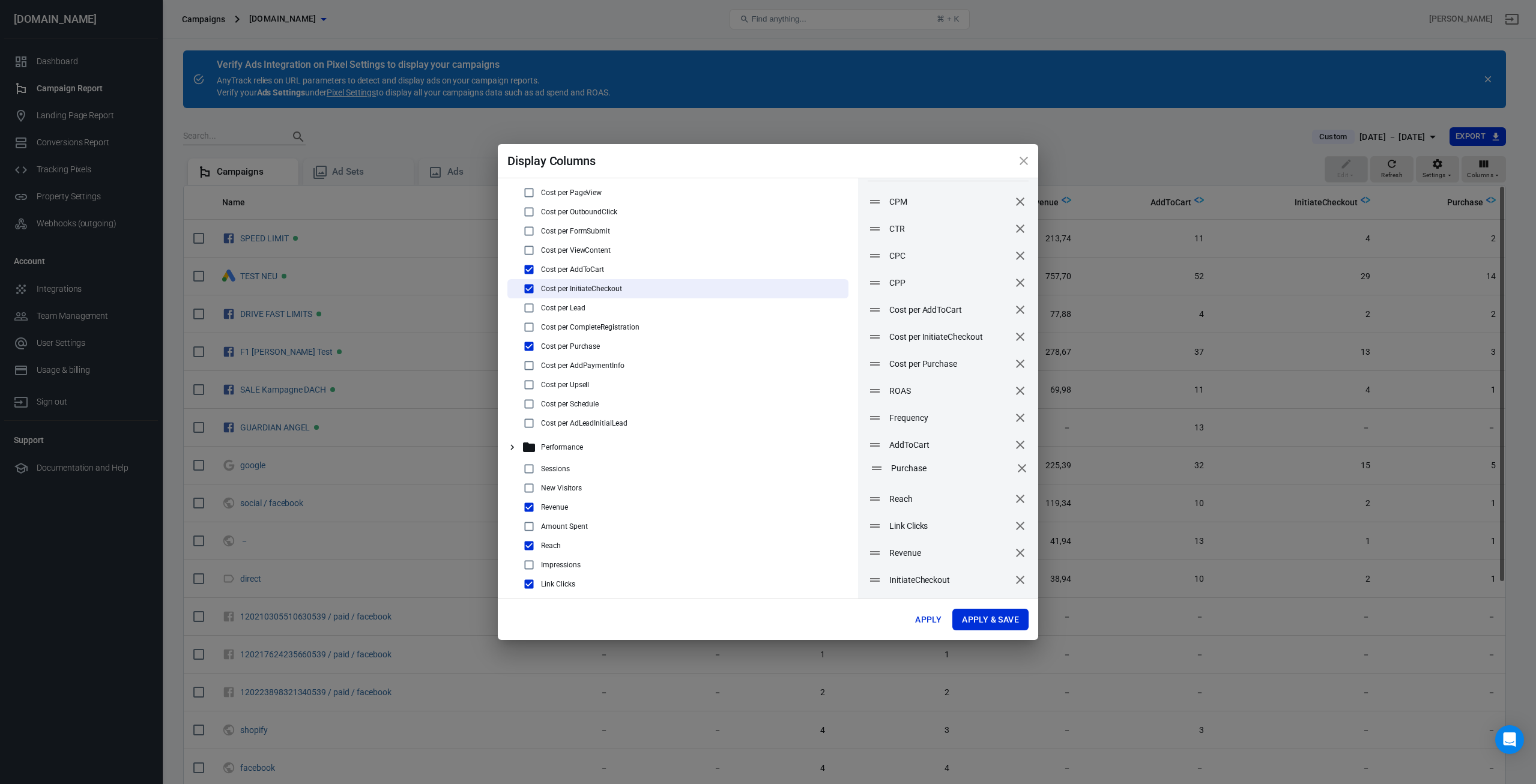
click at [878, 468] on icon at bounding box center [876, 468] width 14 height 14
drag, startPoint x: 874, startPoint y: 582, endPoint x: 874, endPoint y: 473, distance: 109.0
click at [874, 473] on icon at bounding box center [876, 471] width 10 height 3
click at [1013, 527] on icon "remove" at bounding box center [1020, 525] width 14 height 14
checkbox input "false"
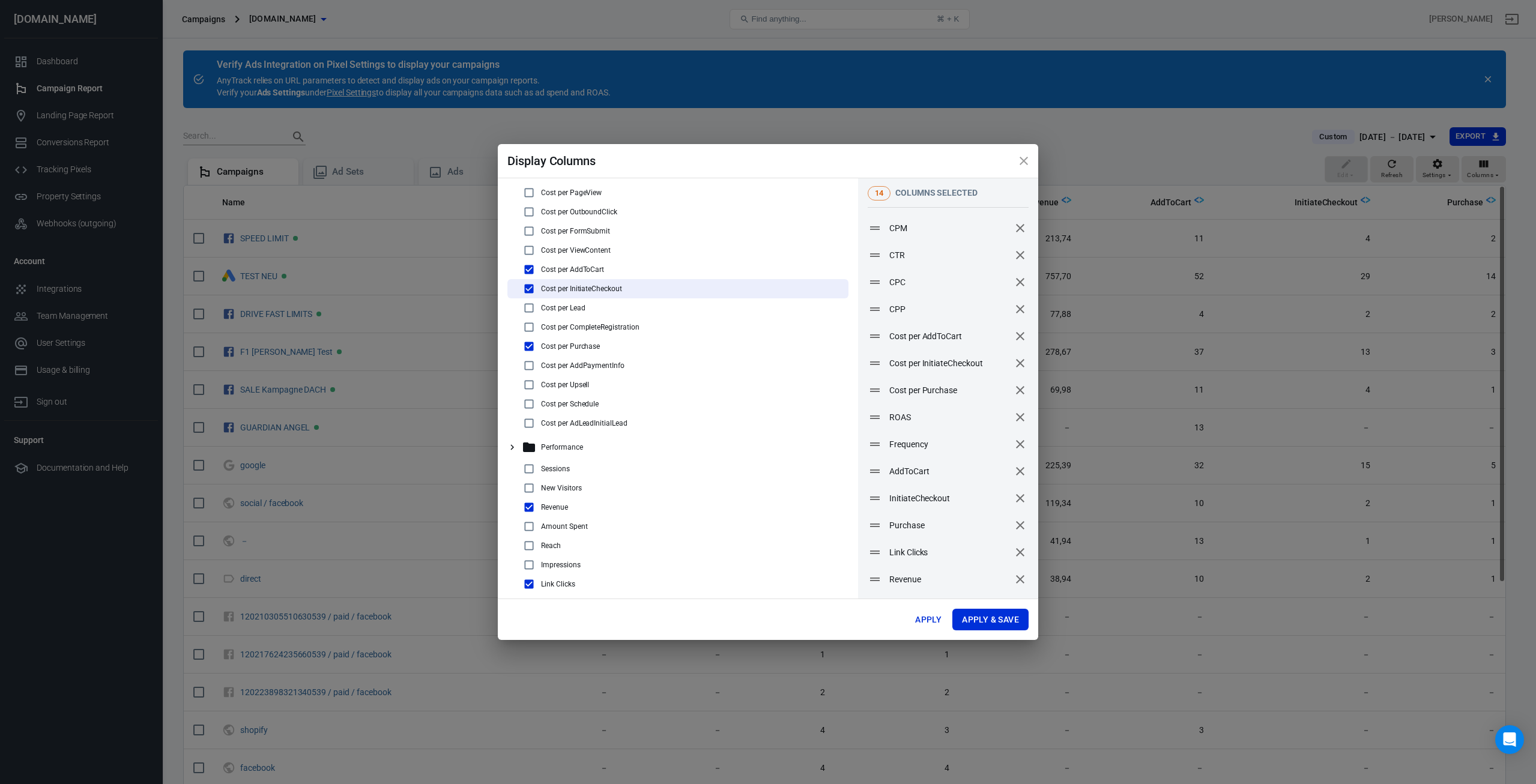
scroll to position [0, 0]
click at [1013, 558] on icon "remove" at bounding box center [1020, 551] width 14 height 14
checkbox input "false"
click at [1013, 558] on icon "remove" at bounding box center [1020, 551] width 14 height 14
checkbox input "false"
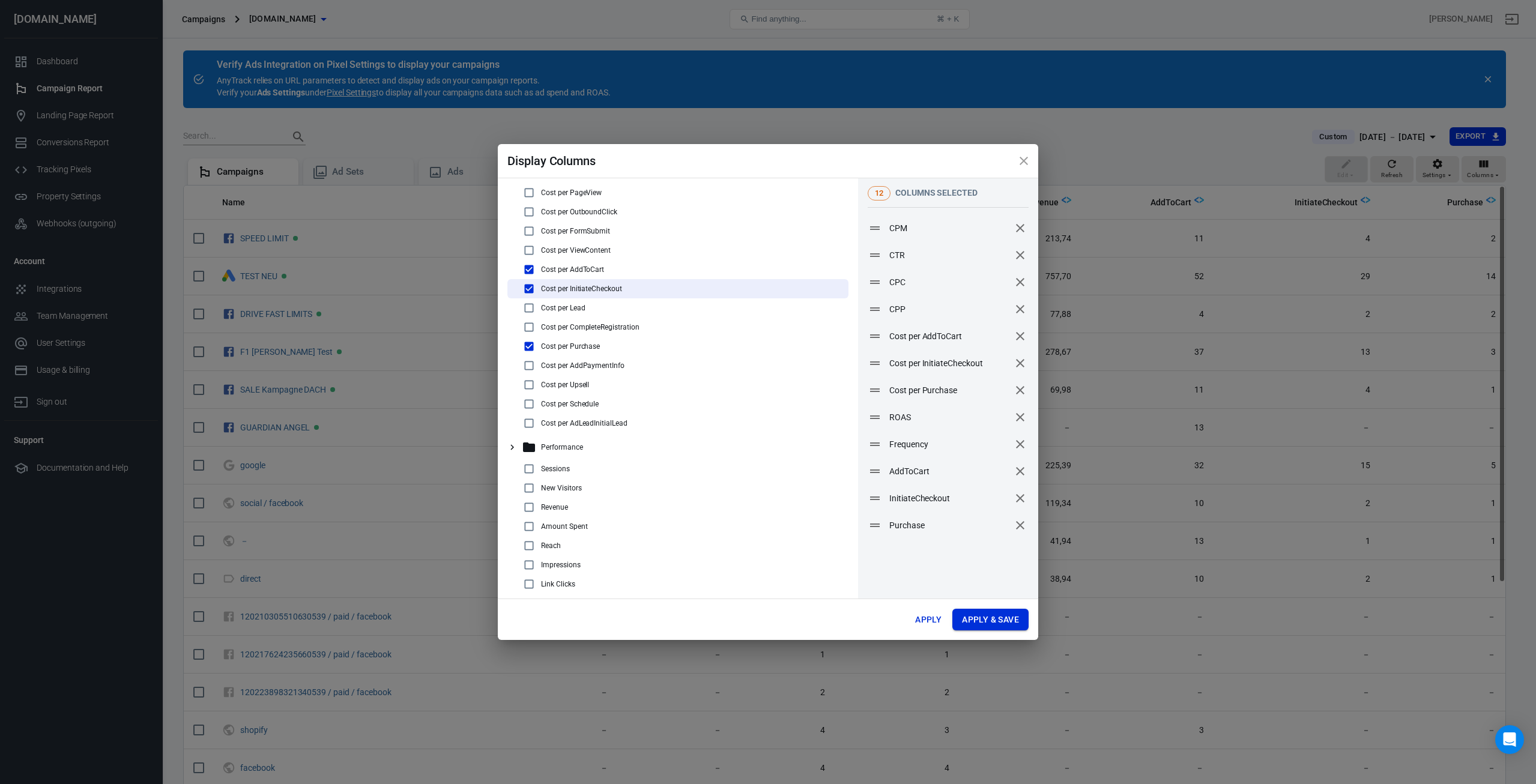
click at [992, 621] on button "Apply & Save" at bounding box center [990, 619] width 76 height 22
radio input "false"
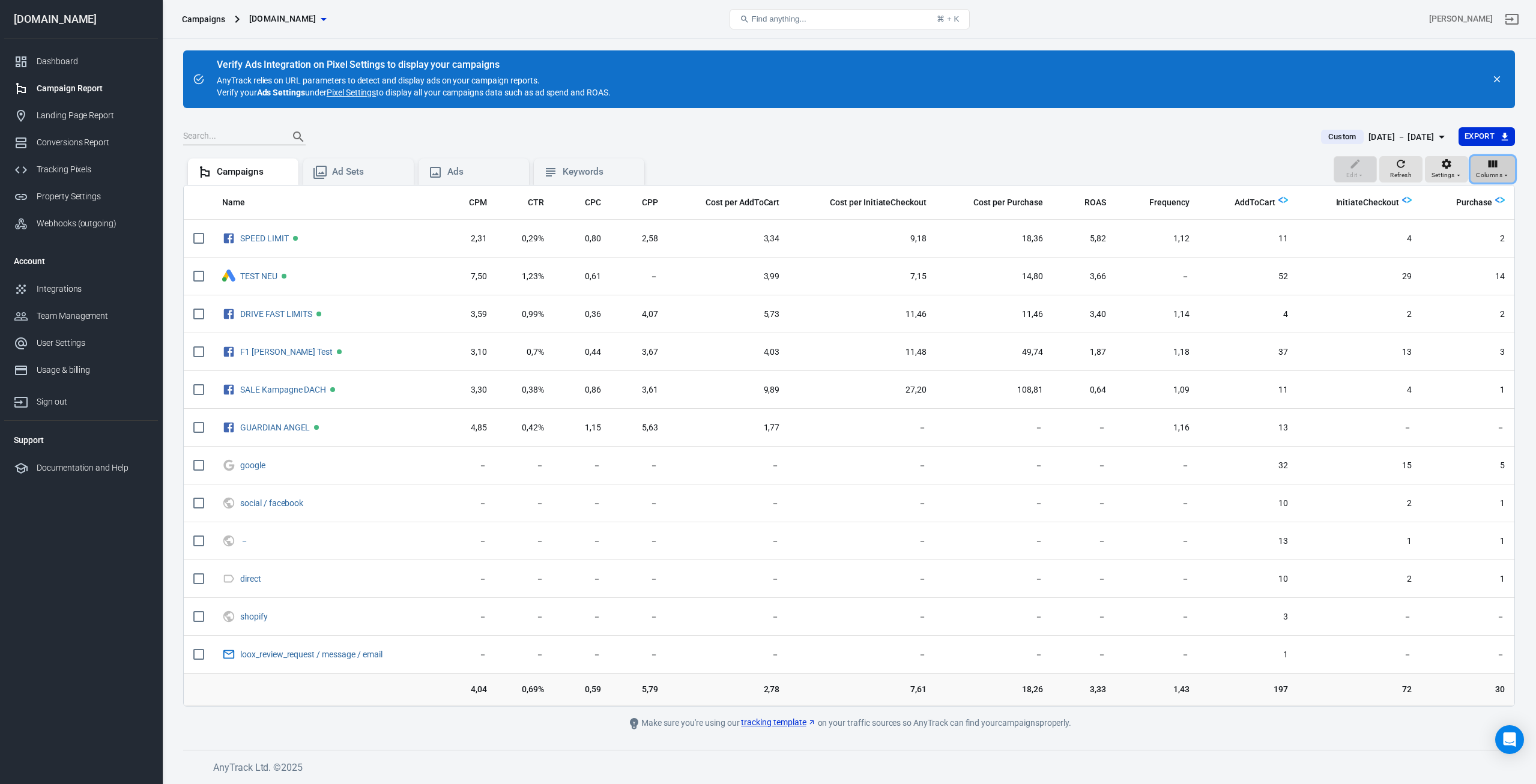
click at [1495, 169] on icon "button" at bounding box center [1492, 163] width 12 height 12
click at [1440, 381] on li "Customize columns…" at bounding box center [1457, 387] width 115 height 20
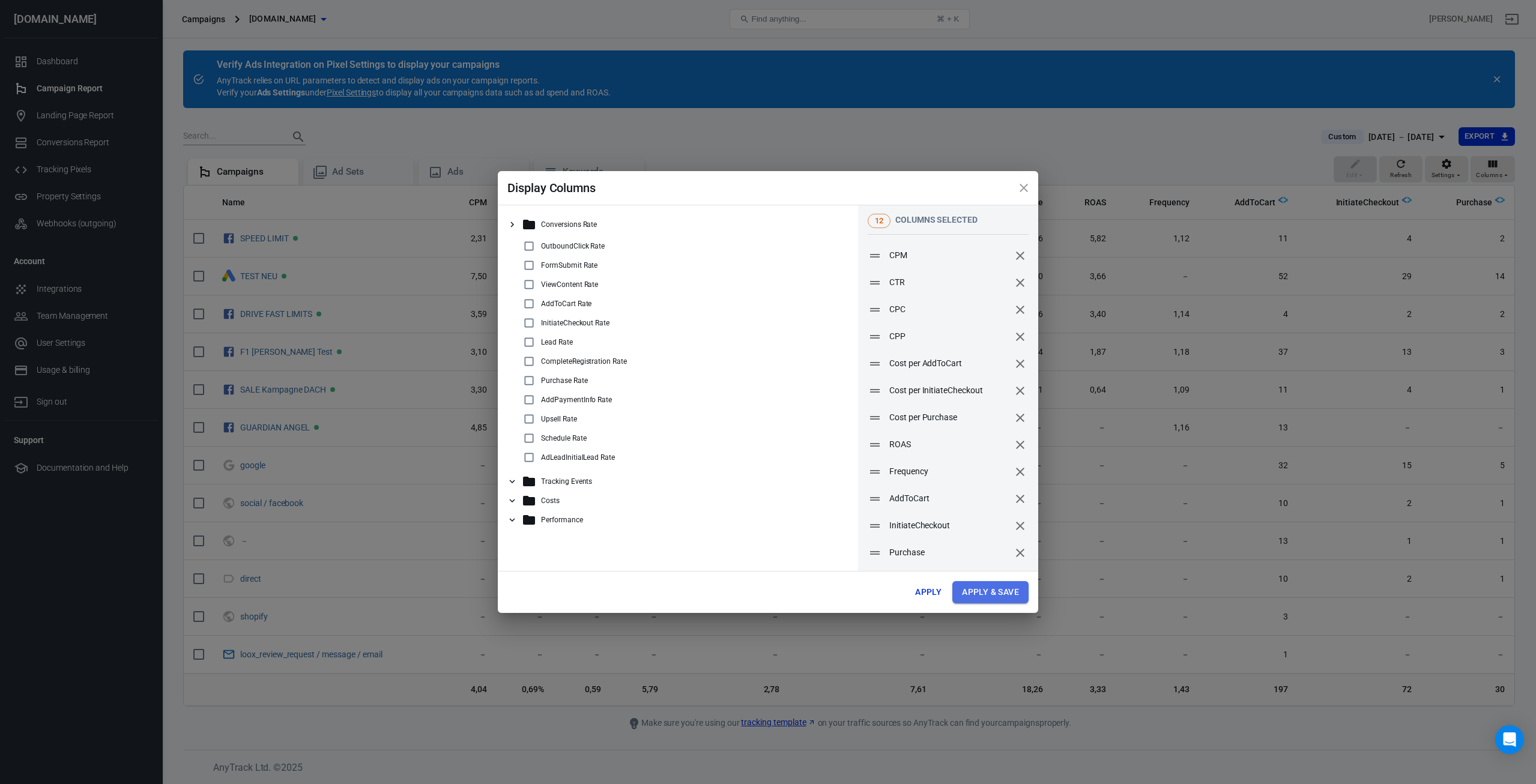
click at [975, 591] on button "Apply & Save" at bounding box center [990, 592] width 76 height 22
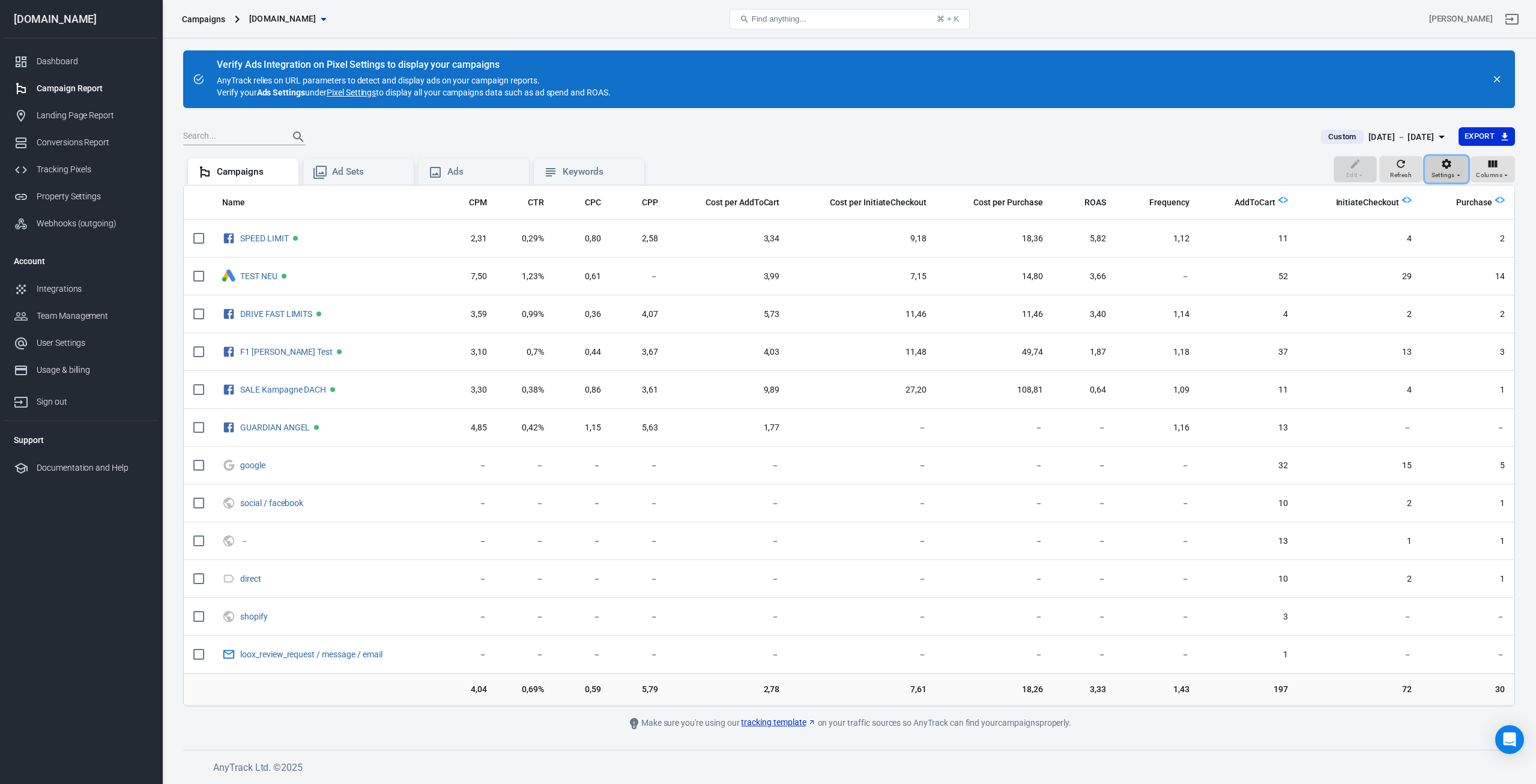
click at [1448, 165] on icon "button" at bounding box center [1446, 163] width 12 height 12
click at [1273, 165] on div at bounding box center [768, 392] width 1536 height 784
click at [1506, 174] on icon "button" at bounding box center [1506, 175] width 7 height 7
click at [1506, 174] on div at bounding box center [768, 392] width 1536 height 784
click at [1489, 178] on span "Columns" at bounding box center [1489, 176] width 26 height 11
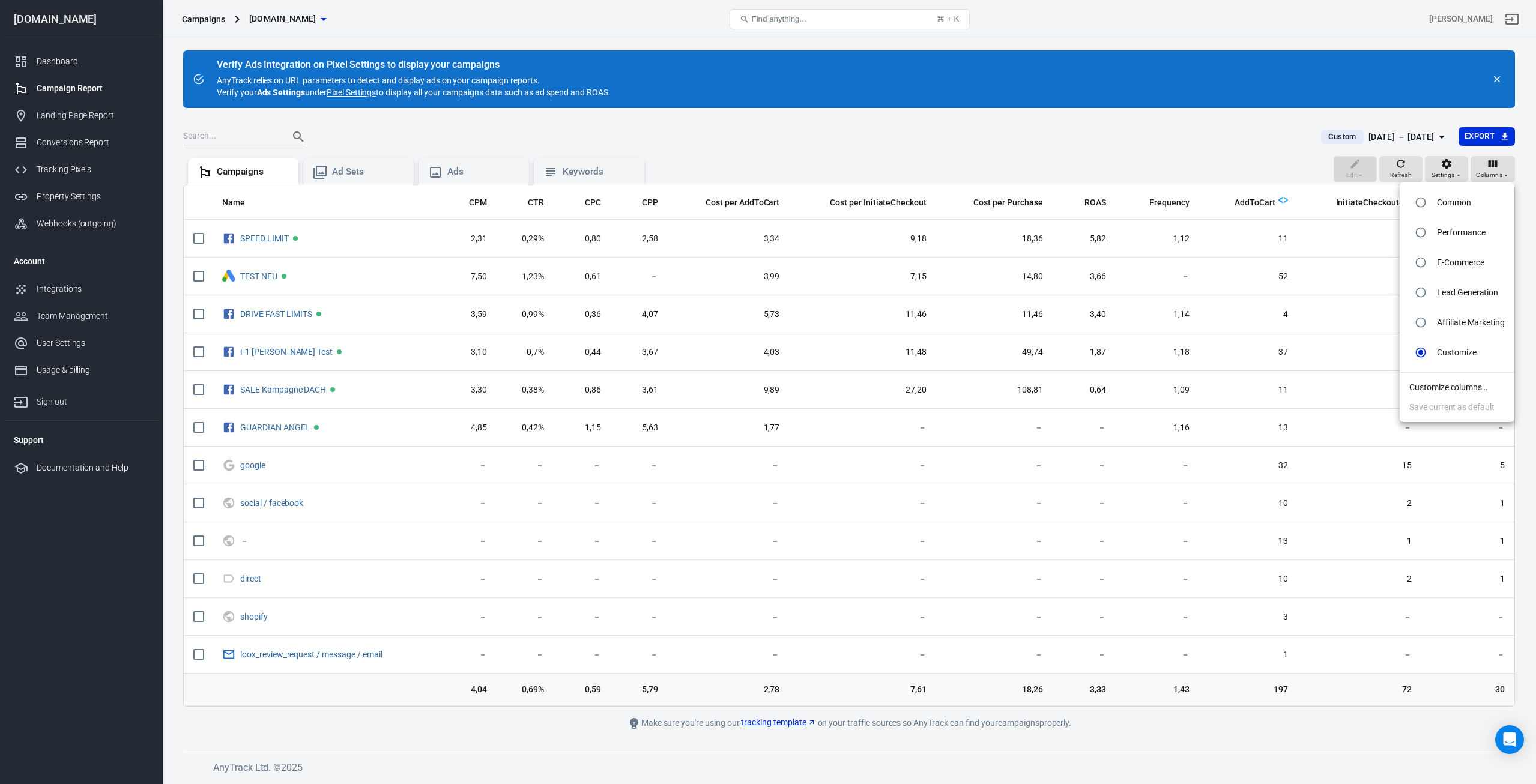
click at [1447, 384] on li "Customize columns…" at bounding box center [1457, 387] width 115 height 20
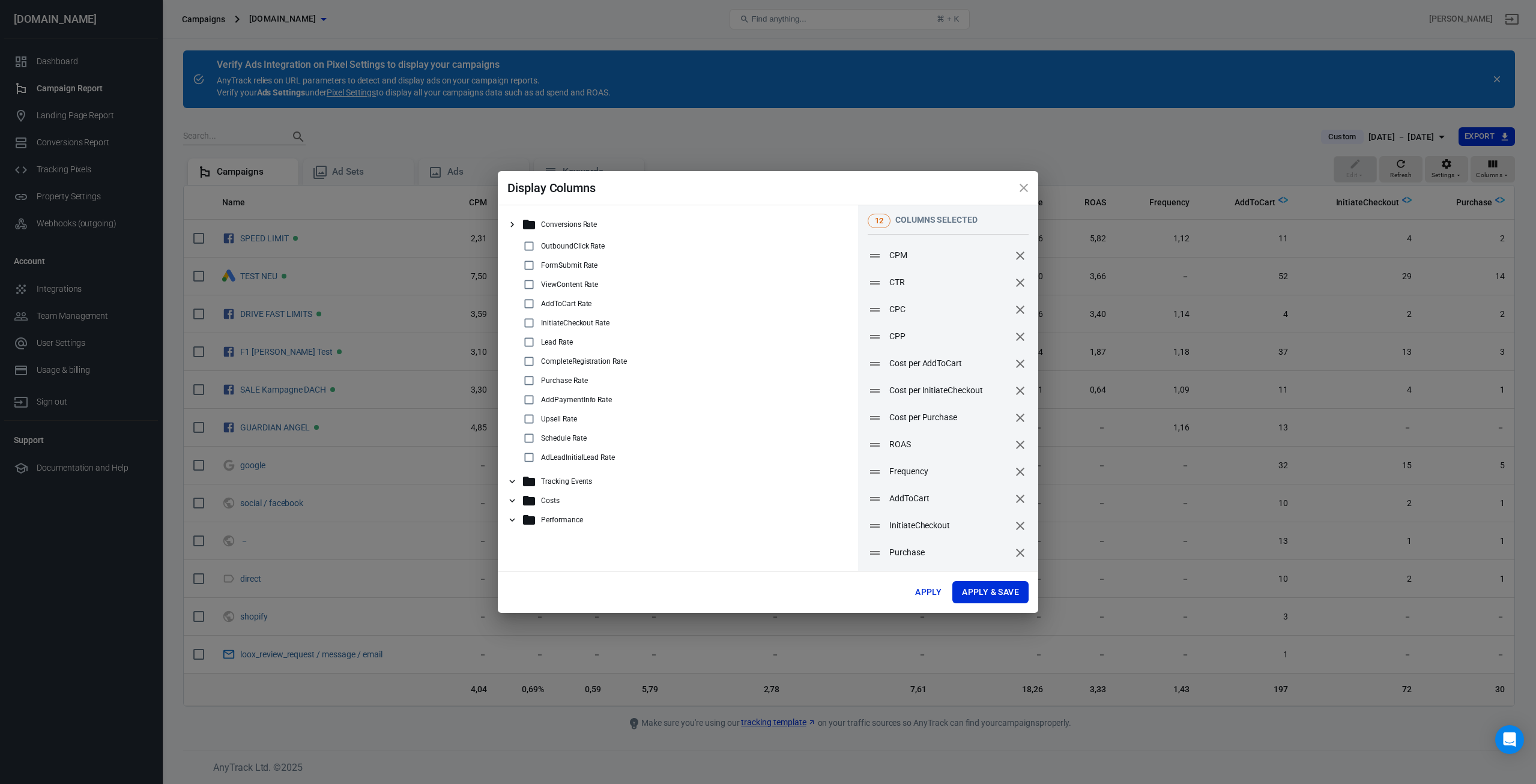
click at [512, 480] on icon at bounding box center [512, 482] width 11 height 11
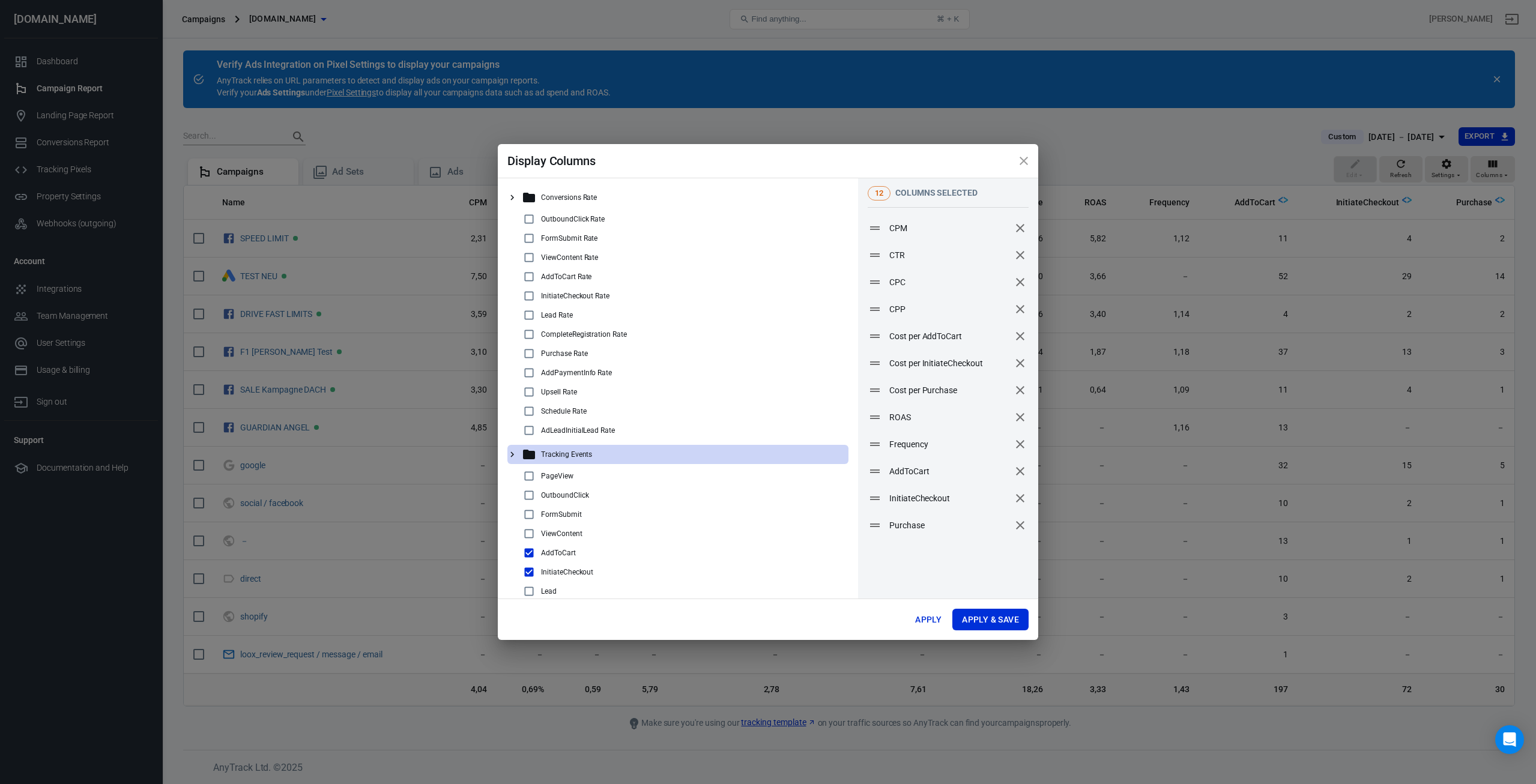
click at [512, 458] on icon at bounding box center [512, 454] width 11 height 11
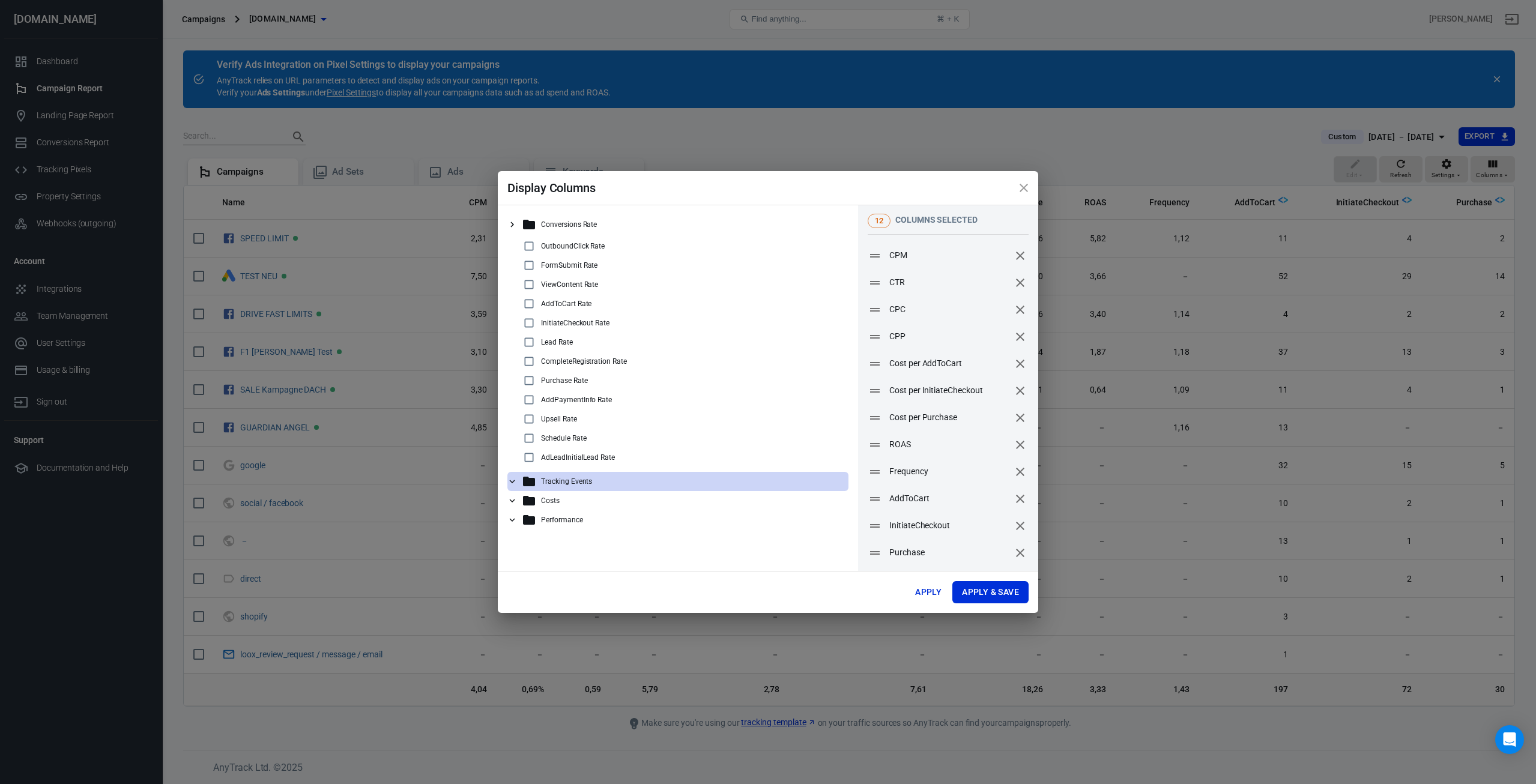
click at [517, 525] on icon at bounding box center [512, 520] width 11 height 11
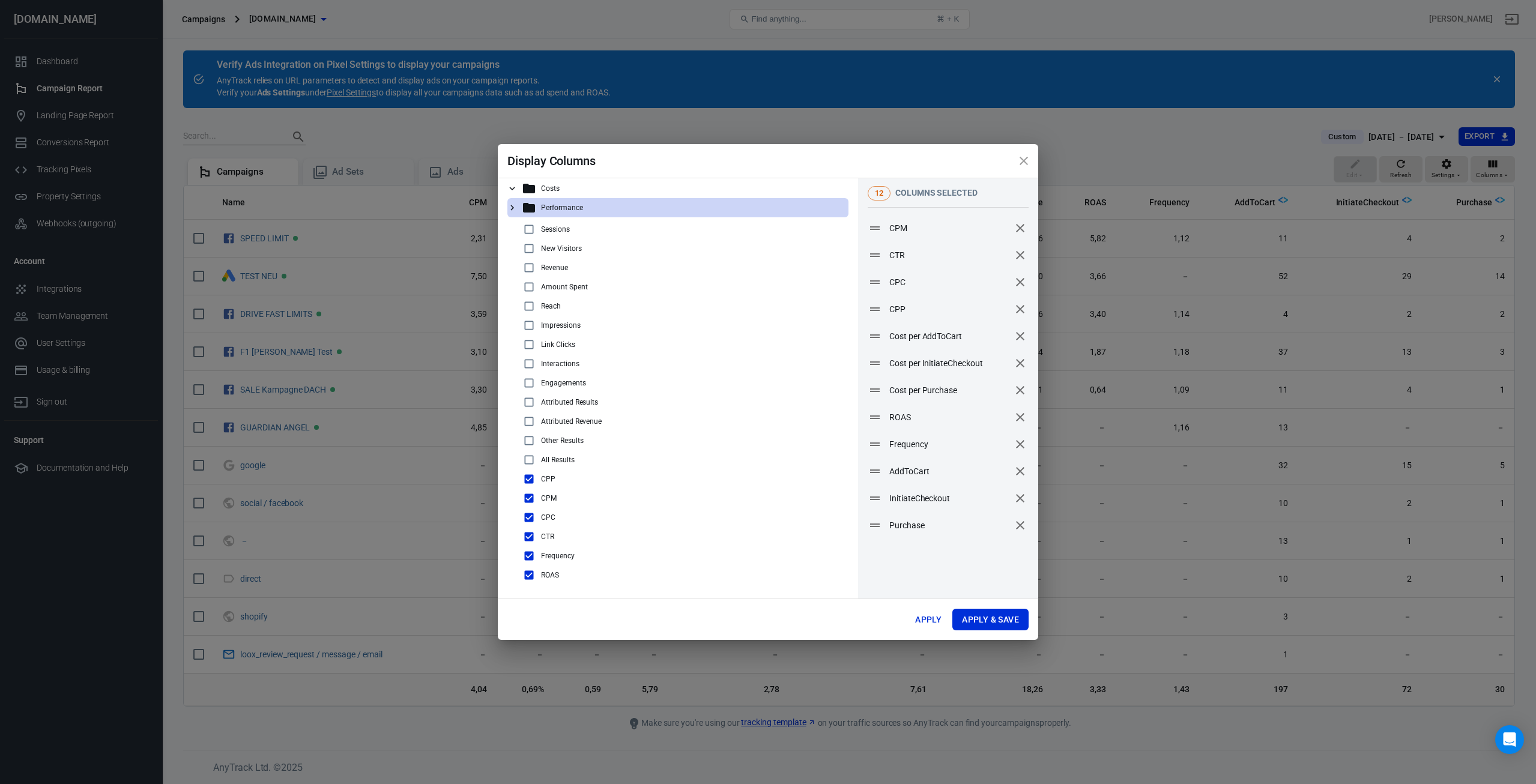
scroll to position [285, 0]
click at [531, 266] on input "checkbox" at bounding box center [528, 267] width 14 height 14
checkbox input "true"
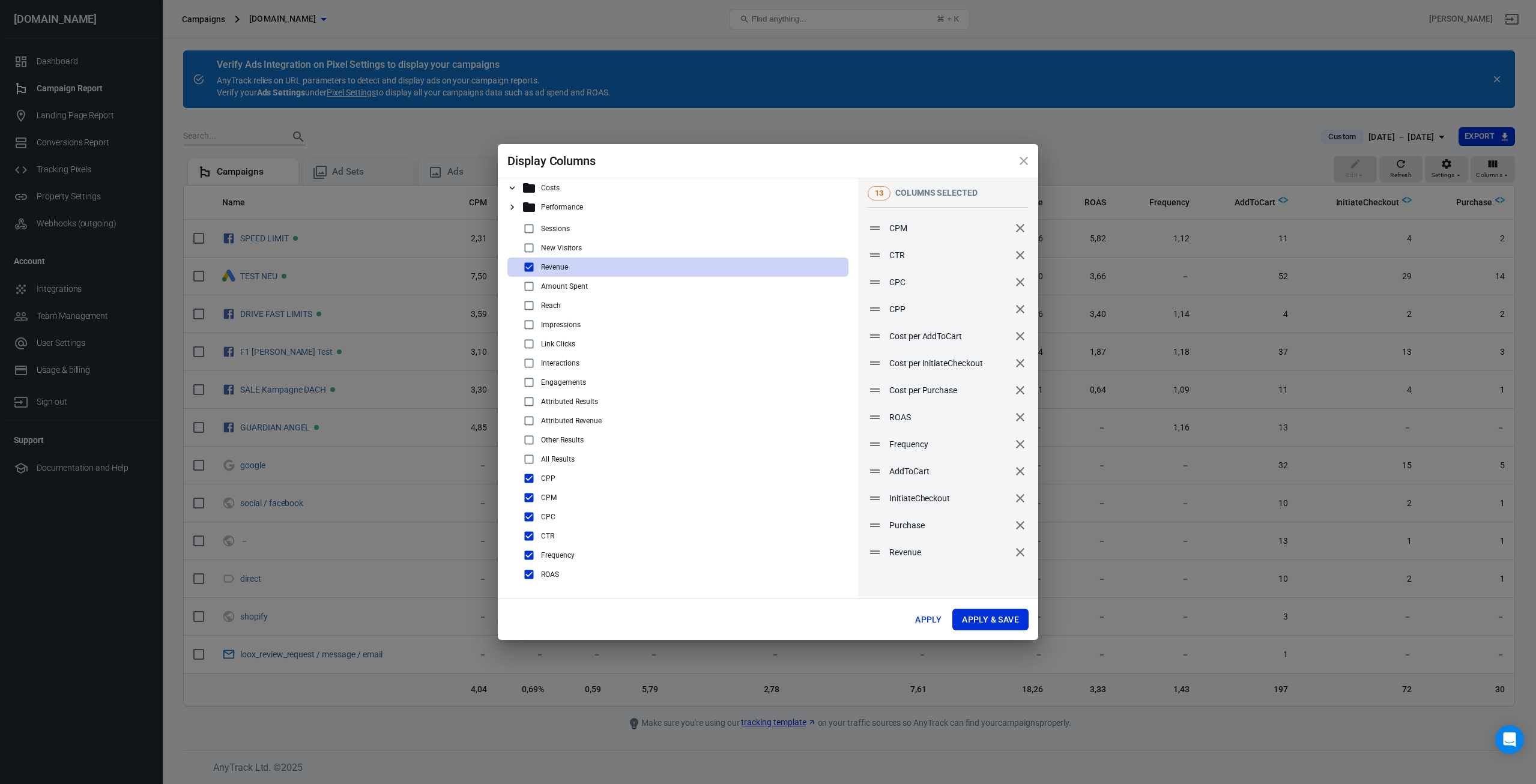
click at [528, 419] on input "checkbox" at bounding box center [528, 420] width 14 height 14
checkbox input "true"
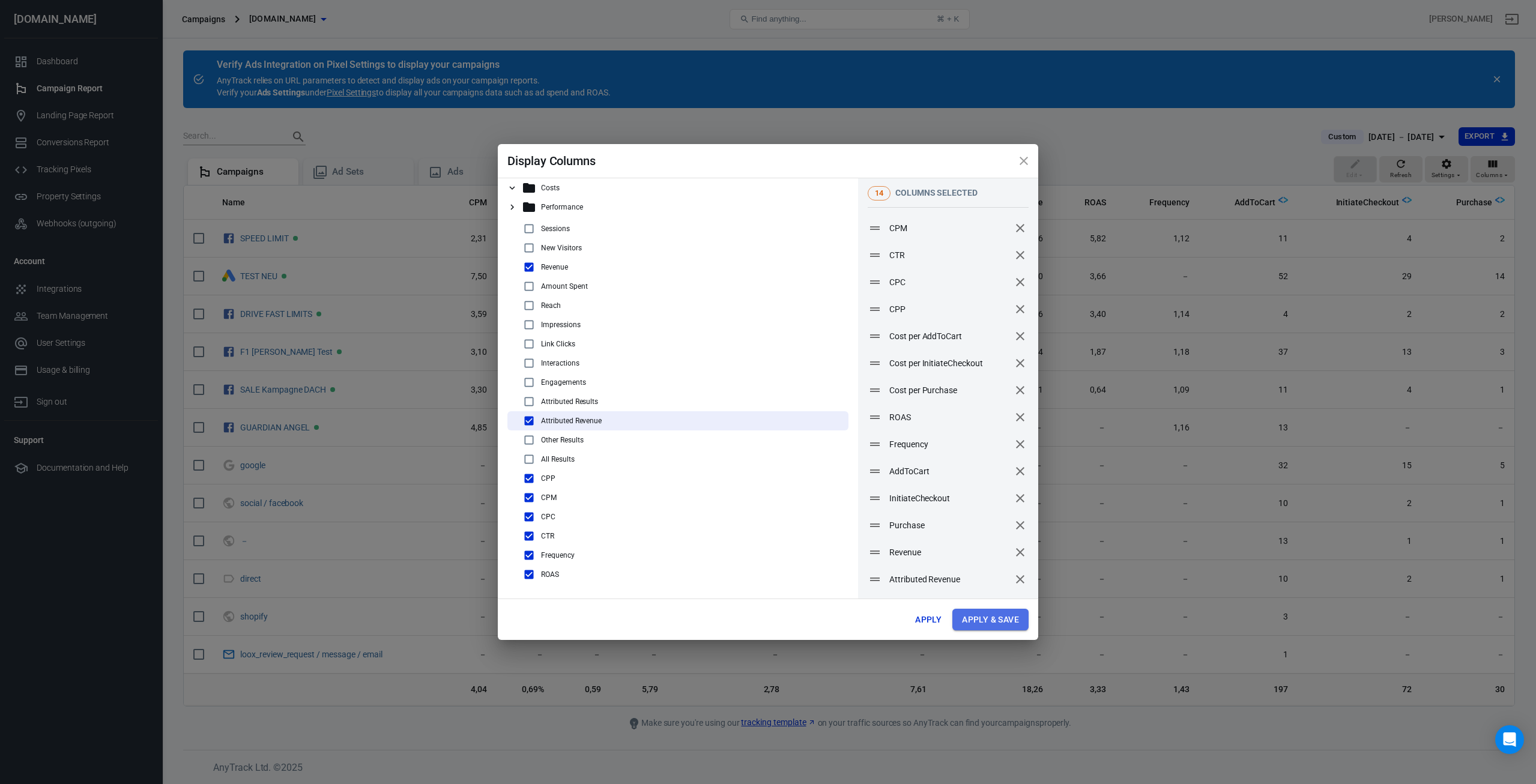
click at [998, 619] on button "Apply & Save" at bounding box center [990, 619] width 76 height 22
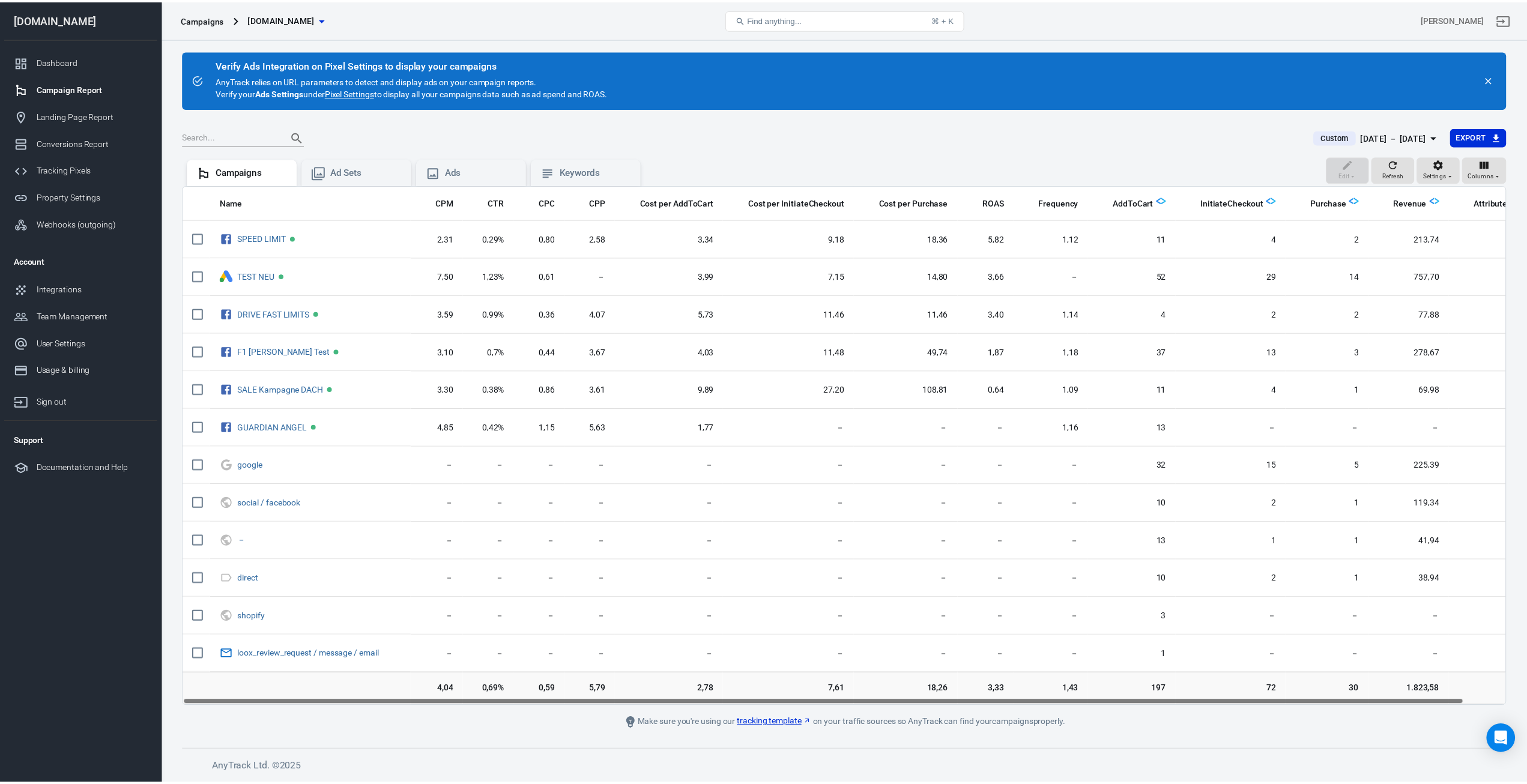
scroll to position [0, 43]
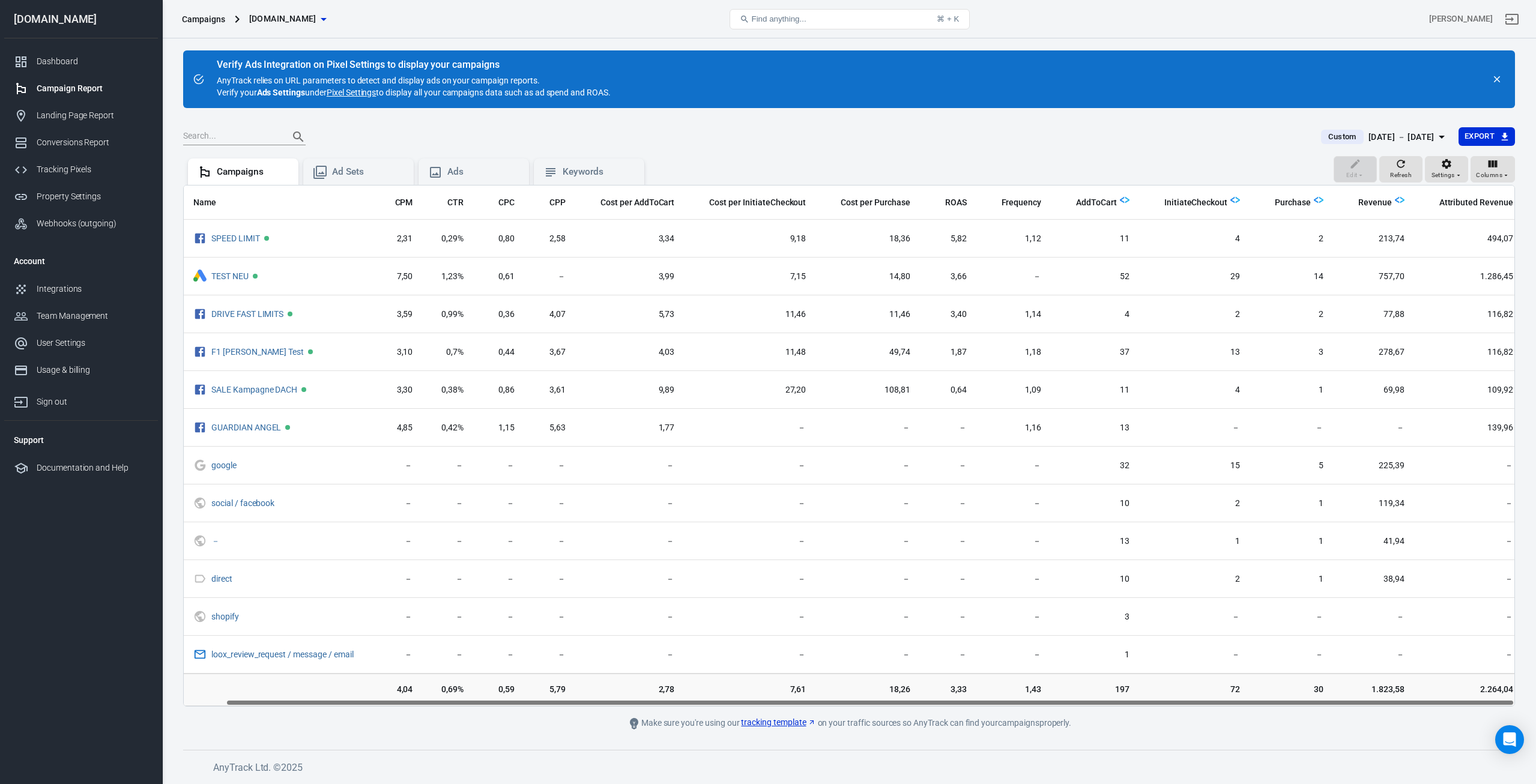
drag, startPoint x: 1198, startPoint y: 702, endPoint x: 1289, endPoint y: 703, distance: 91.0
click at [1289, 703] on div "Name CPM CTR CPC CPP Cost per AddToCart Cost per InitiateCheckout Cost per Purc…" at bounding box center [849, 445] width 1331 height 521
click at [91, 60] on div "Dashboard" at bounding box center [92, 61] width 112 height 12
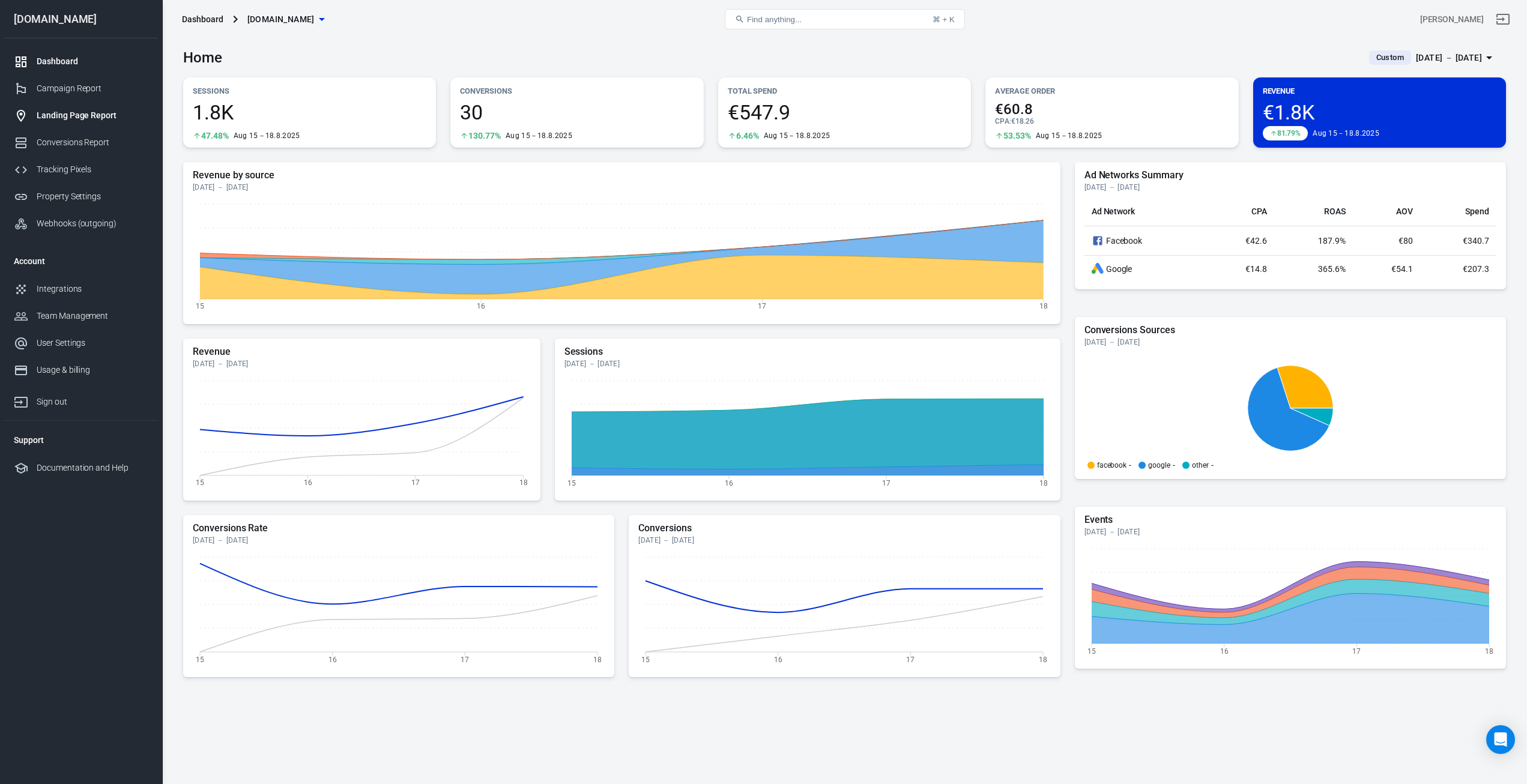
click at [55, 117] on div "Landing Page Report" at bounding box center [92, 115] width 112 height 12
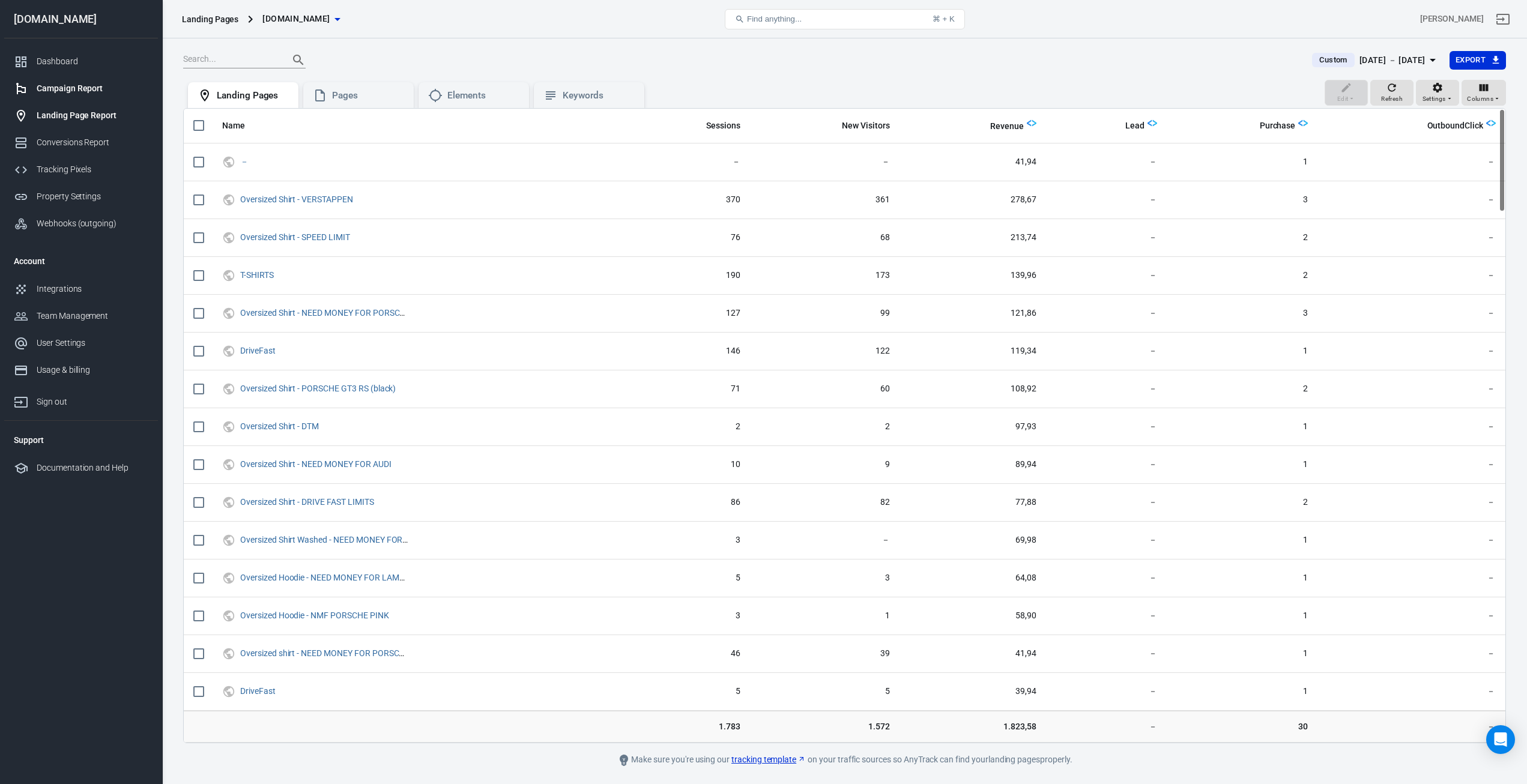
click at [51, 88] on div "Campaign Report" at bounding box center [92, 88] width 112 height 12
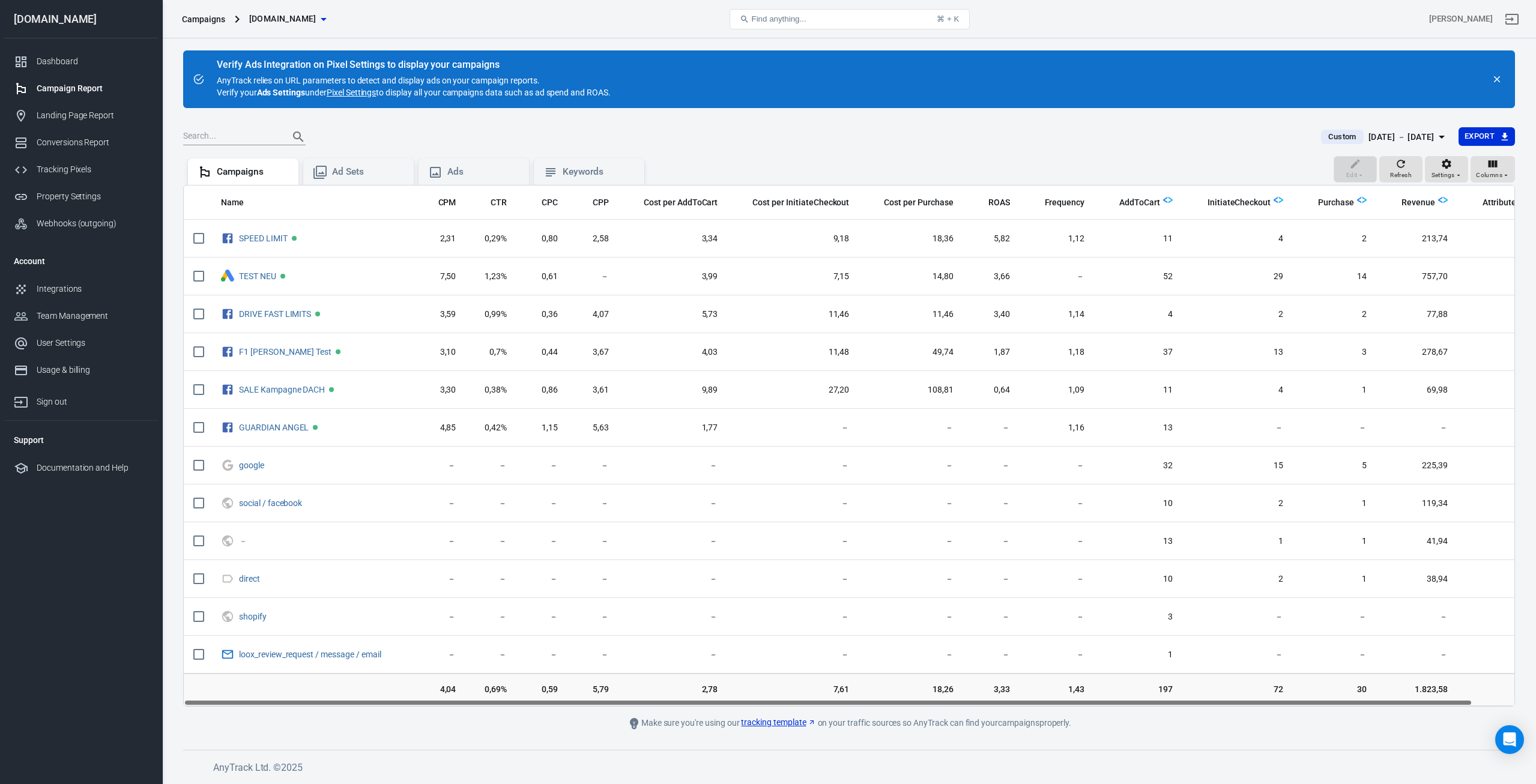
click at [1342, 739] on div "Verify Ads Integration on Pixel Settings to display your campaigns AnyTrack rel…" at bounding box center [849, 410] width 1374 height 744
click at [74, 62] on div "Dashboard" at bounding box center [92, 61] width 112 height 12
